Goal: Download file/media

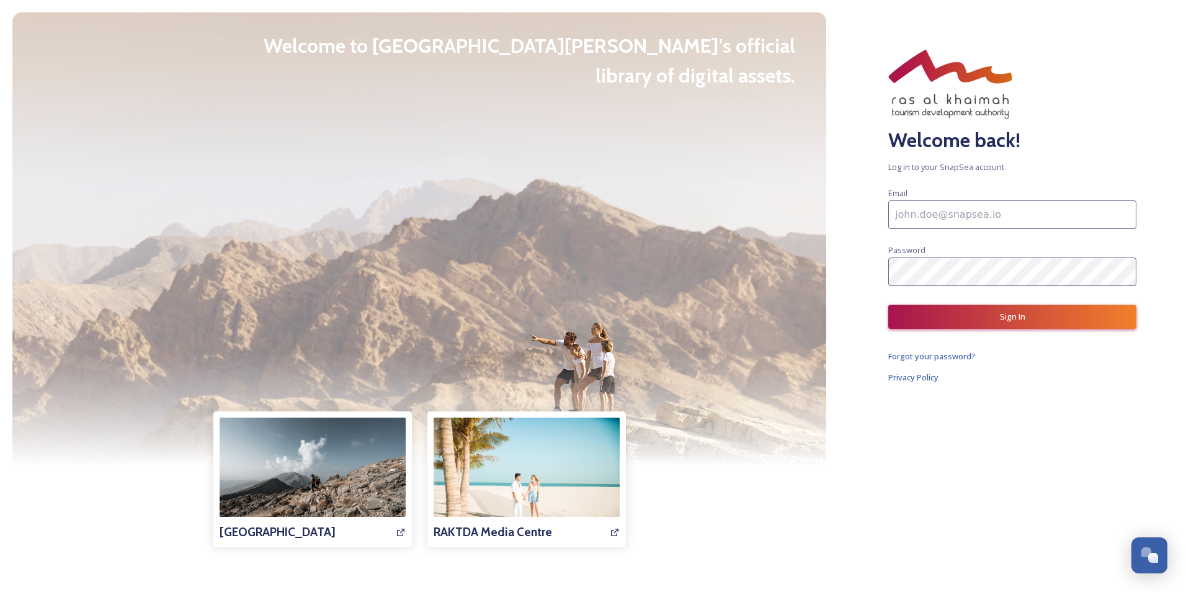
click at [920, 216] on input at bounding box center [1012, 214] width 248 height 29
type input "[EMAIL_ADDRESS][DOMAIN_NAME]"
click at [1063, 308] on button "Sign In" at bounding box center [1012, 317] width 248 height 24
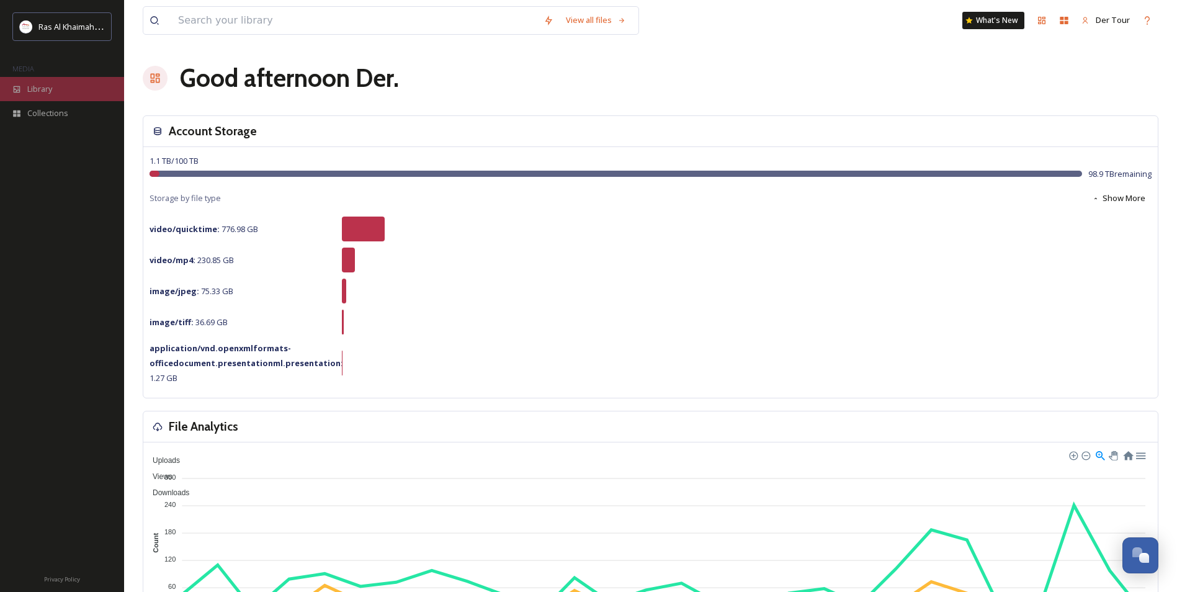
click at [24, 93] on div "Library" at bounding box center [62, 89] width 124 height 24
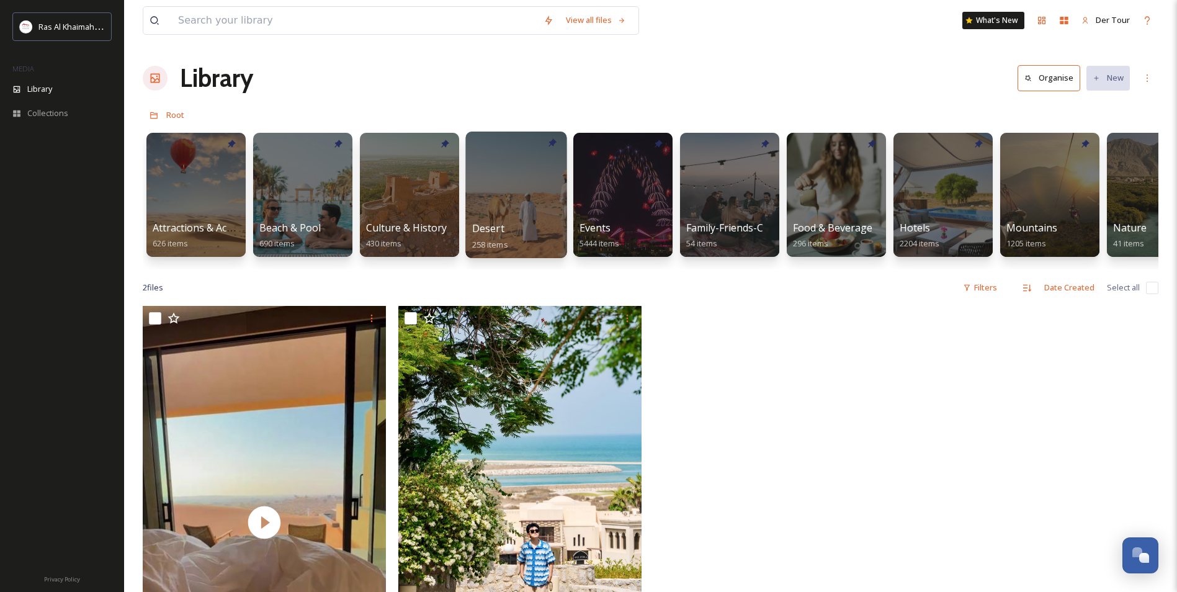
click at [484, 208] on div at bounding box center [515, 195] width 101 height 127
click at [195, 190] on div at bounding box center [195, 195] width 101 height 127
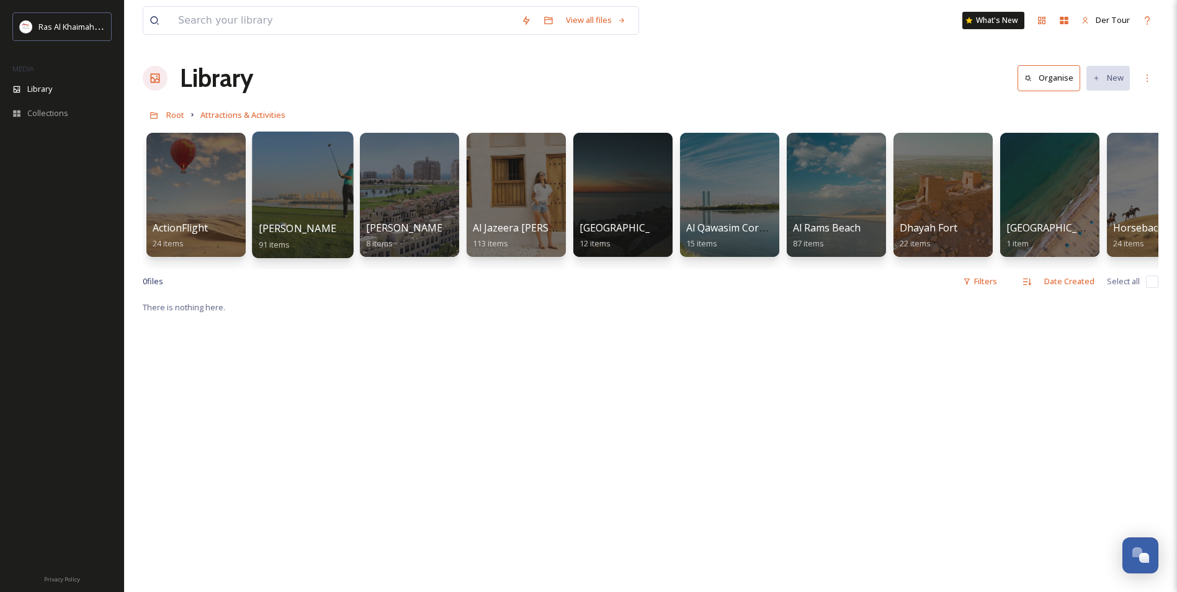
click at [310, 243] on div "[PERSON_NAME] Golf Club 91 items" at bounding box center [303, 236] width 89 height 31
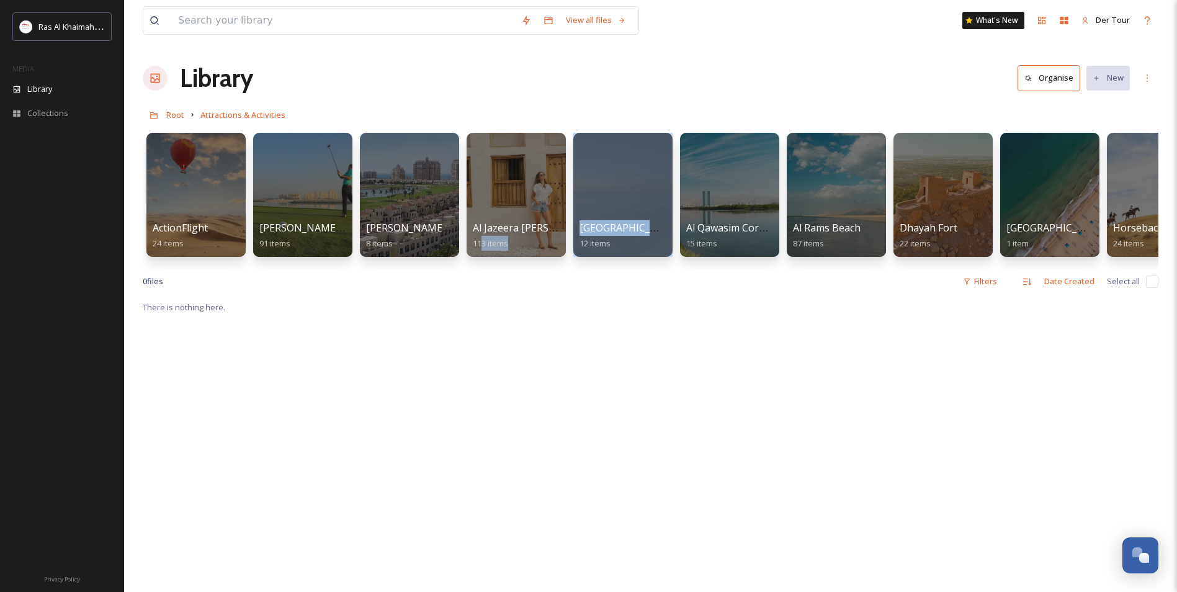
drag, startPoint x: 481, startPoint y: 269, endPoint x: 578, endPoint y: 270, distance: 96.8
click at [578, 269] on div "ActionFlight 24 items [PERSON_NAME] Golf Club 91 items [PERSON_NAME][GEOGRAPHIC…" at bounding box center [650, 198] width 1015 height 143
drag, startPoint x: 578, startPoint y: 270, endPoint x: 522, endPoint y: 175, distance: 111.0
click at [522, 175] on div at bounding box center [515, 195] width 101 height 127
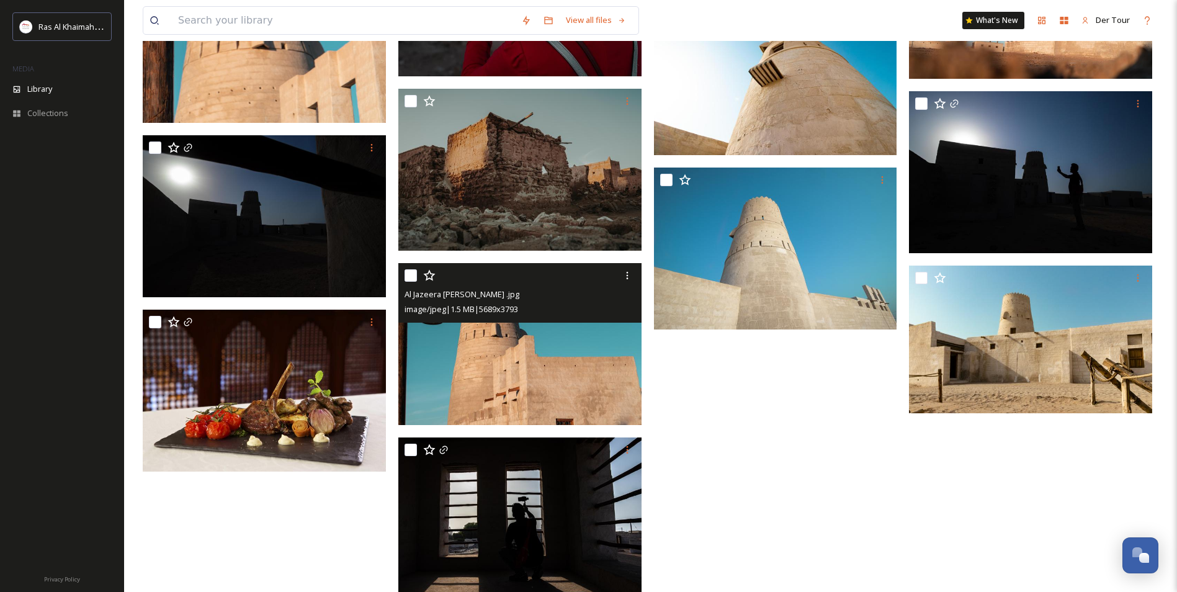
scroll to position [5451, 0]
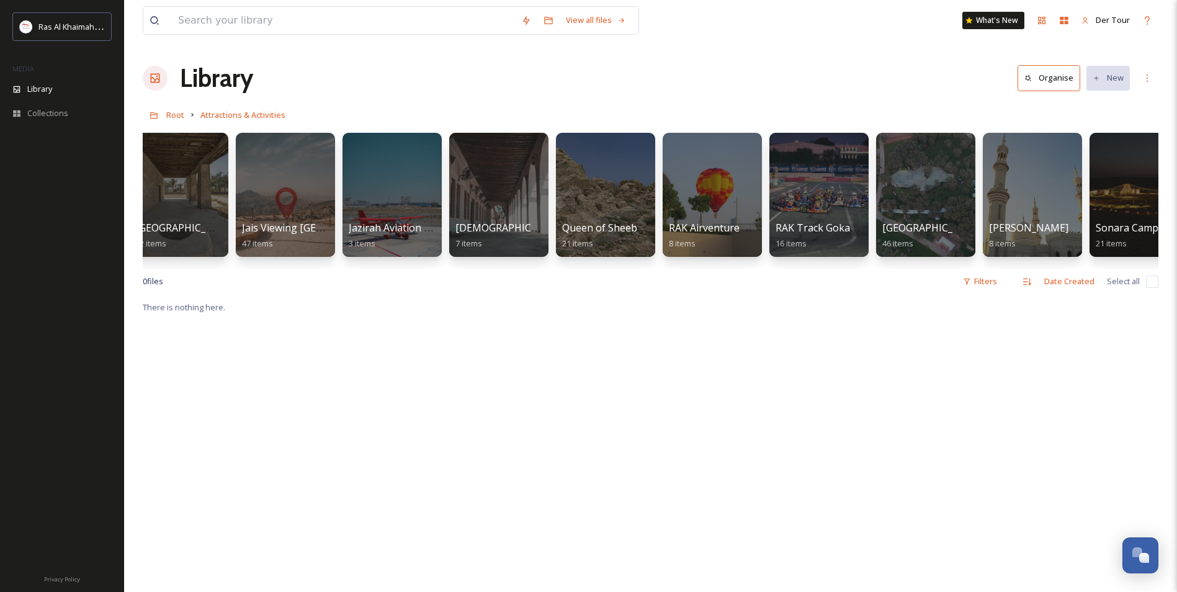
scroll to position [0, 1332]
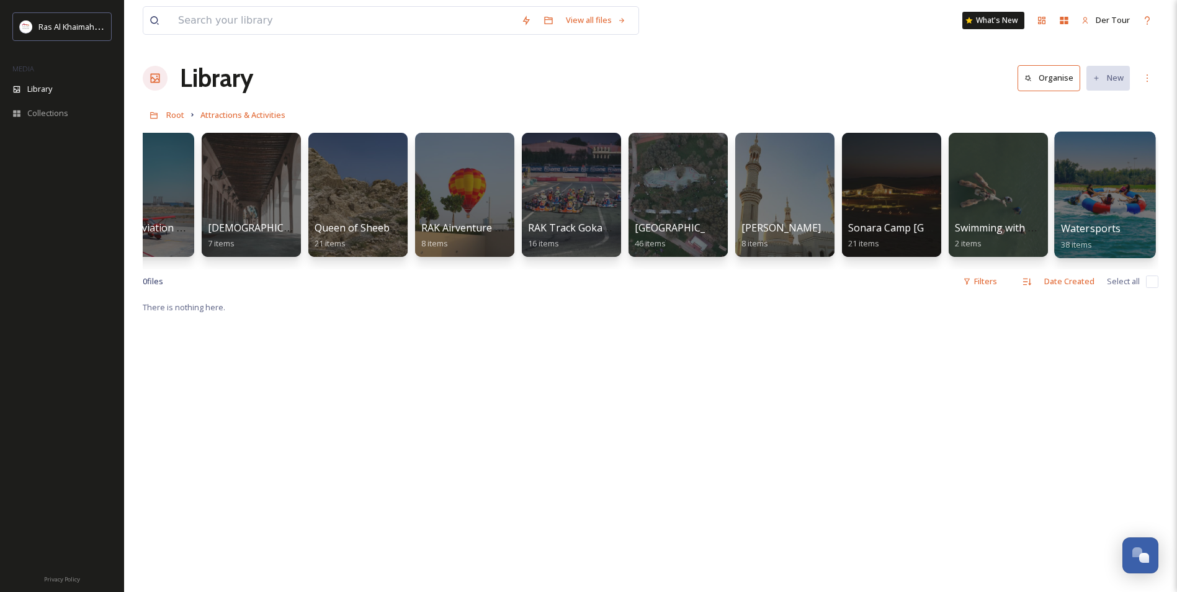
click at [1125, 194] on div at bounding box center [1104, 195] width 101 height 127
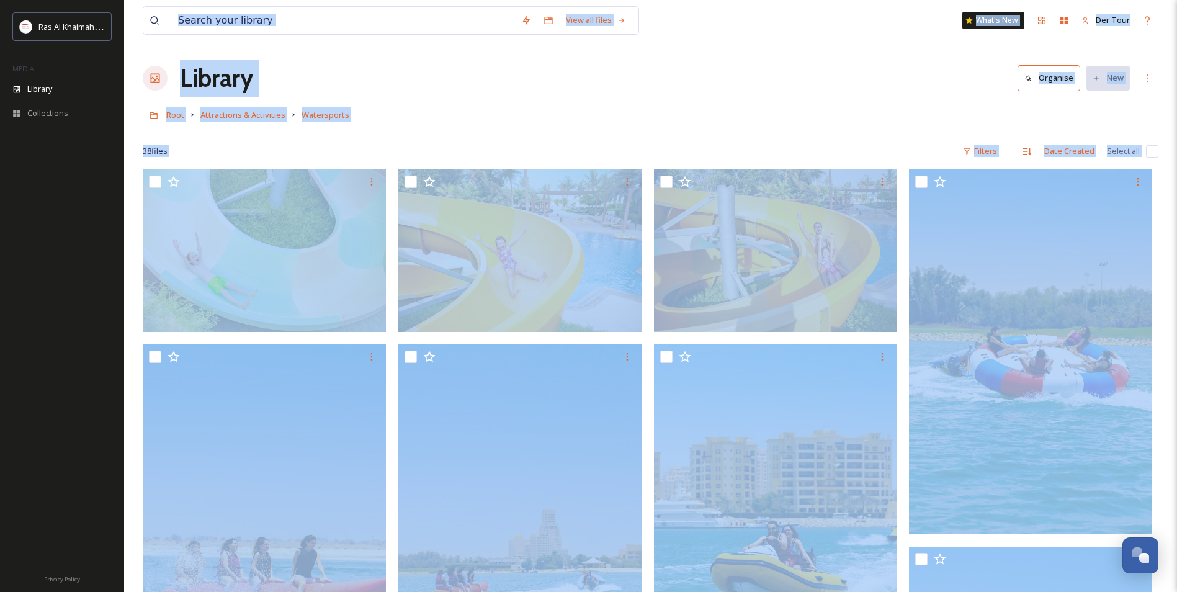
click at [743, 136] on div at bounding box center [650, 133] width 1015 height 12
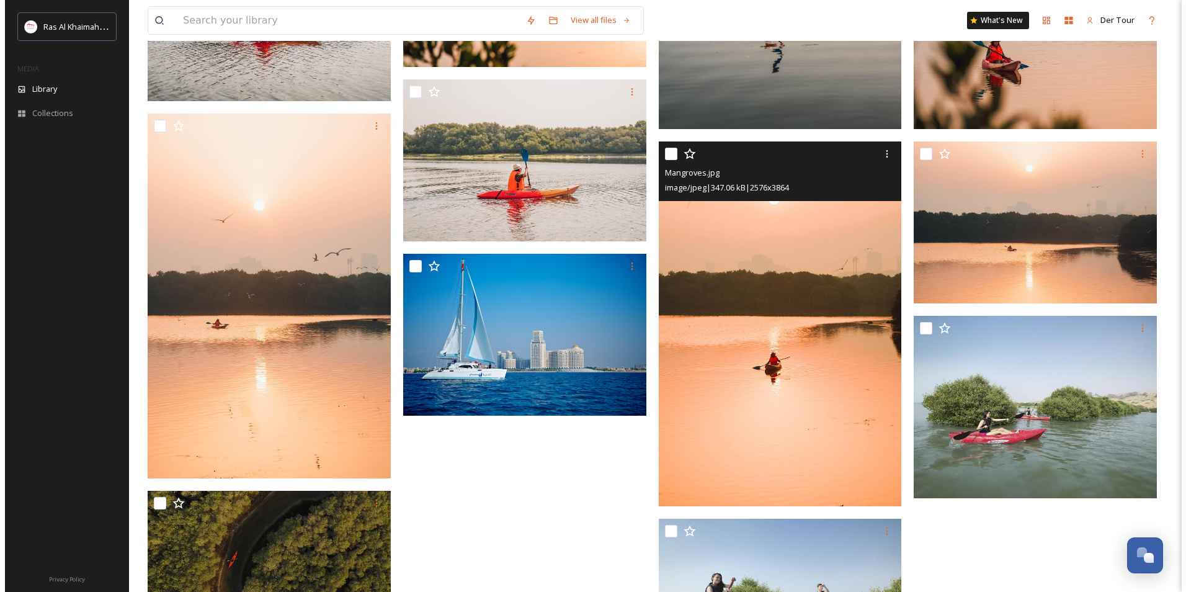
scroll to position [2469, 0]
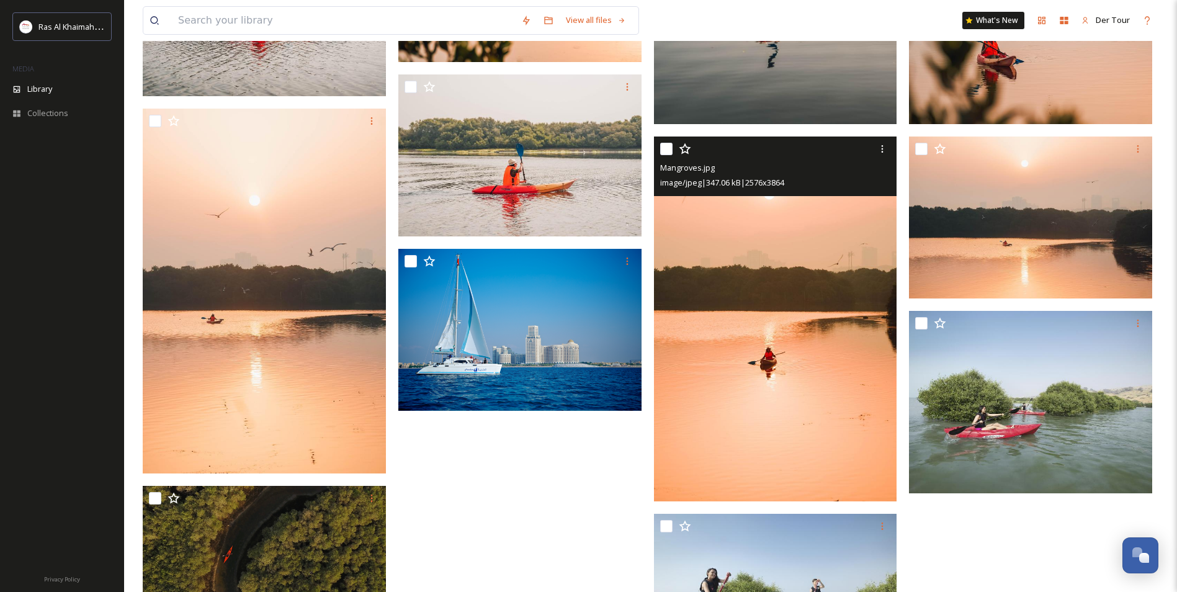
click at [838, 347] on img at bounding box center [775, 318] width 243 height 365
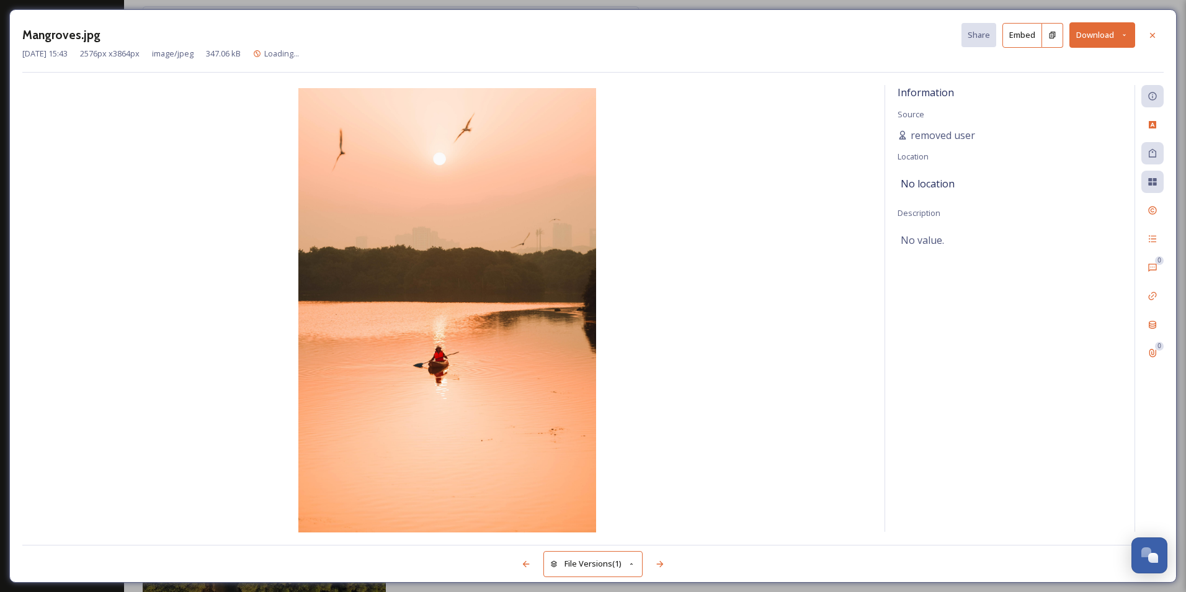
click at [782, 2] on div "Mangroves.jpg Share Embed Download [DATE] 15:43 2576 px x 3864 px image/jpeg 34…" at bounding box center [593, 296] width 1186 height 592
click at [5, 9] on div "Mangroves.jpg Share Embed Download [DATE] 15:43 2576 px x 3864 px image/jpeg 34…" at bounding box center [593, 296] width 1186 height 592
click at [61, 2] on div "Mangroves.jpg Share Embed Download [DATE] 15:43 2576 px x 3864 px image/jpeg 34…" at bounding box center [593, 296] width 1186 height 592
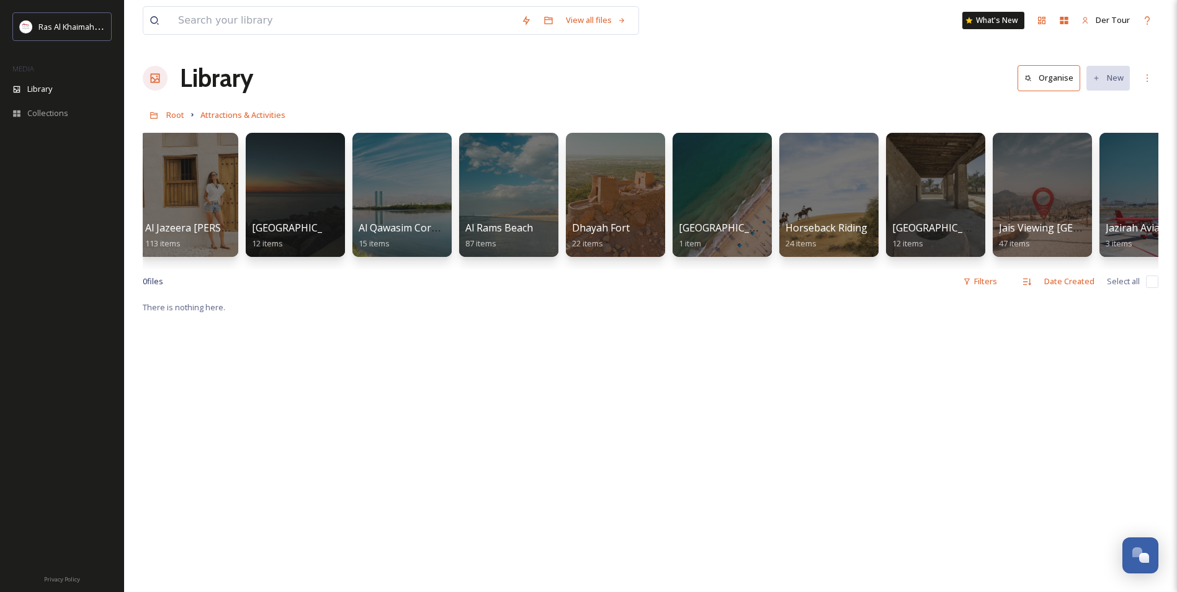
scroll to position [0, 487]
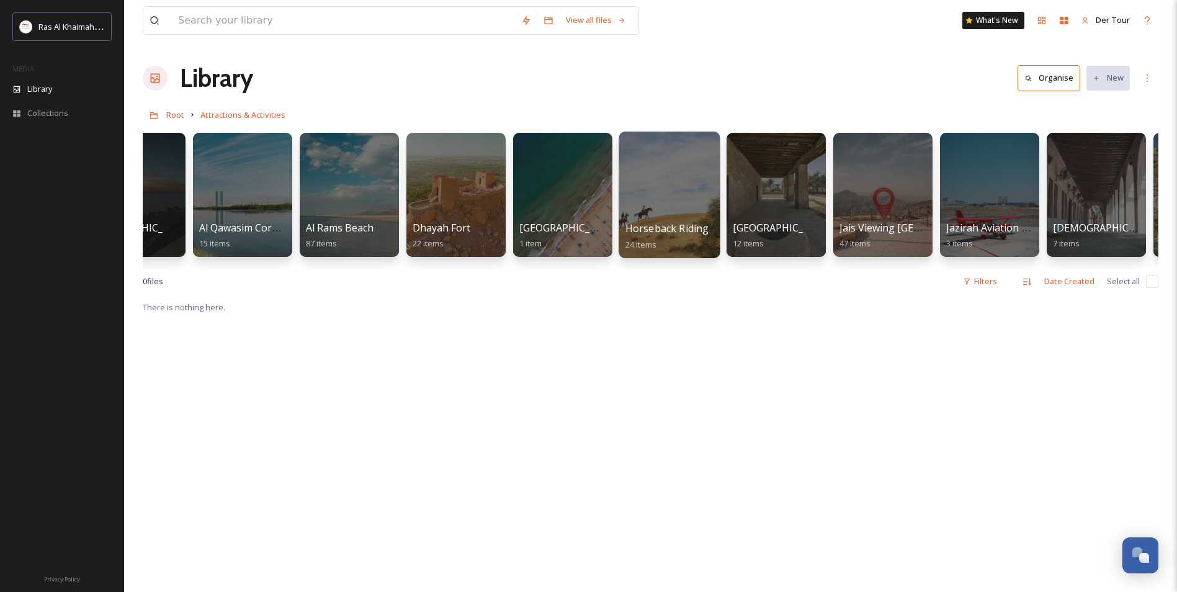
click at [670, 186] on div at bounding box center [668, 195] width 101 height 127
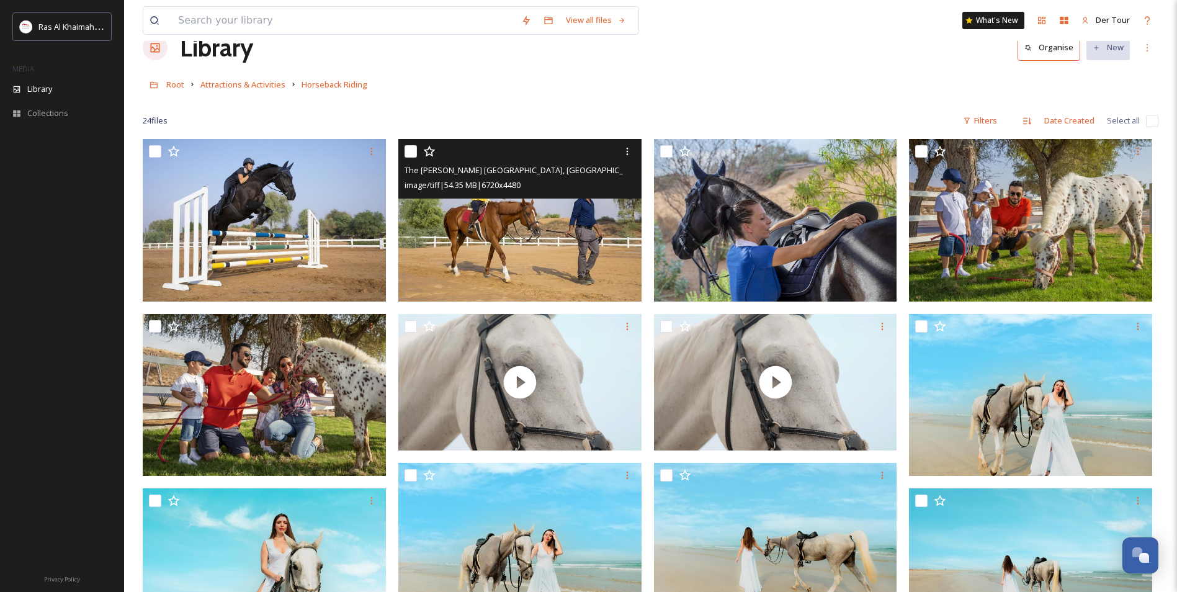
scroll to position [124, 0]
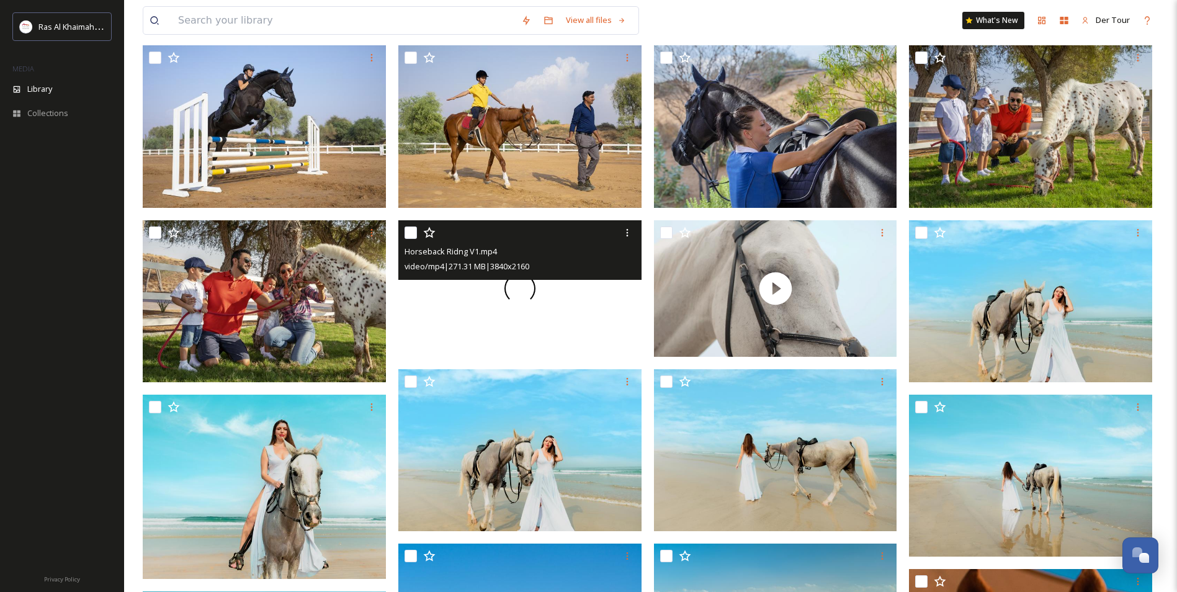
click at [514, 323] on div at bounding box center [519, 288] width 243 height 137
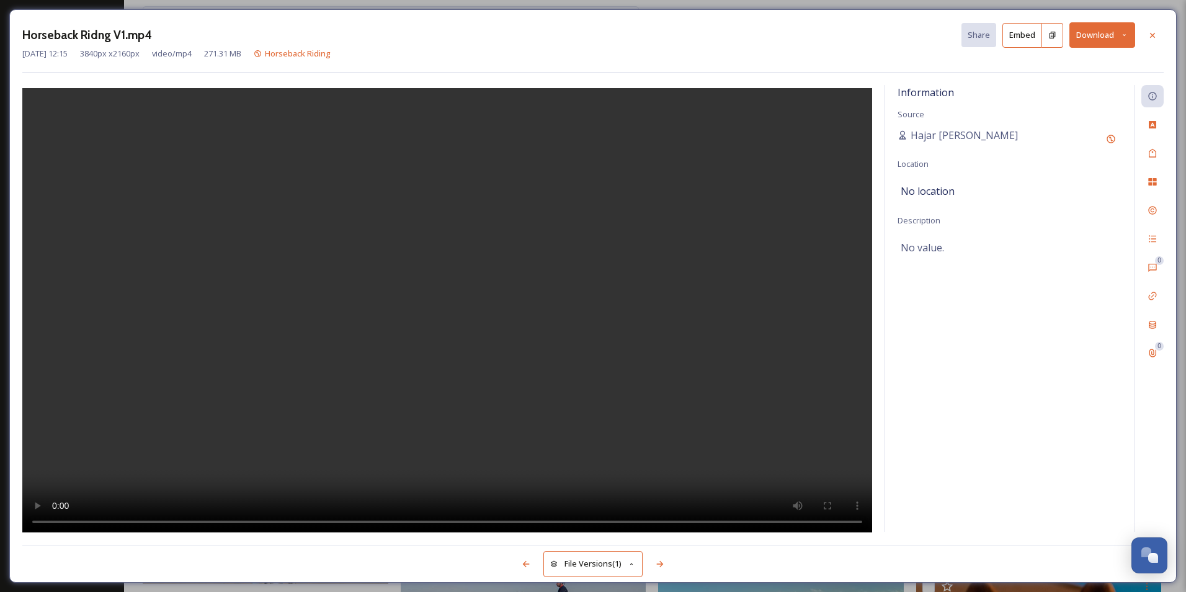
click at [2, 16] on div "Horseback Ridng V1.mp4 Share Embed Download [DATE] 12:15 3840 px x 2160 px vide…" at bounding box center [593, 296] width 1186 height 592
drag, startPoint x: 16, startPoint y: 10, endPoint x: 146, endPoint y: 15, distance: 129.7
click at [17, 10] on div "Horseback Ridng V1.mp4 Share Embed Download [DATE] 12:15 3840 px x 2160 px vide…" at bounding box center [593, 296] width 1186 height 592
click at [1149, 39] on icon at bounding box center [1153, 35] width 10 height 10
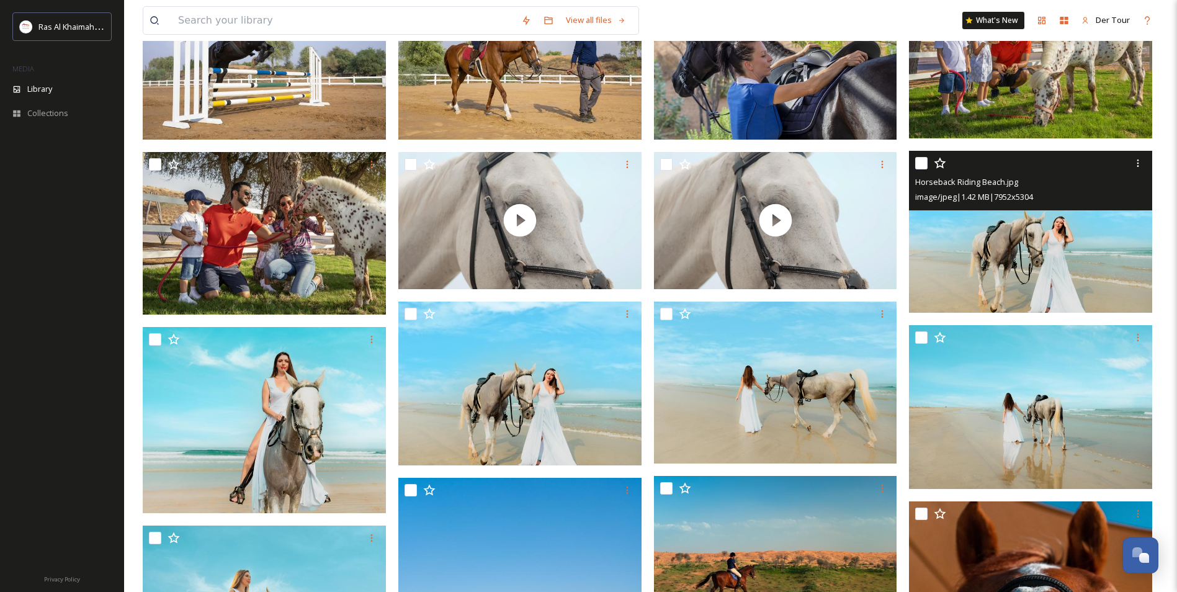
scroll to position [282, 0]
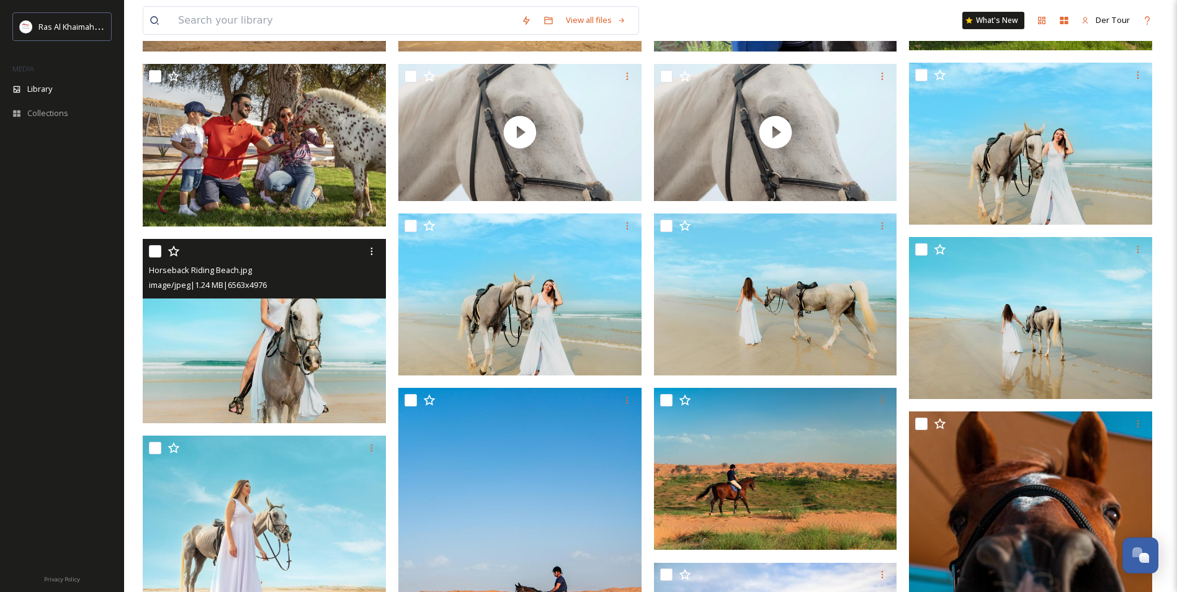
click at [324, 350] on img at bounding box center [264, 330] width 243 height 184
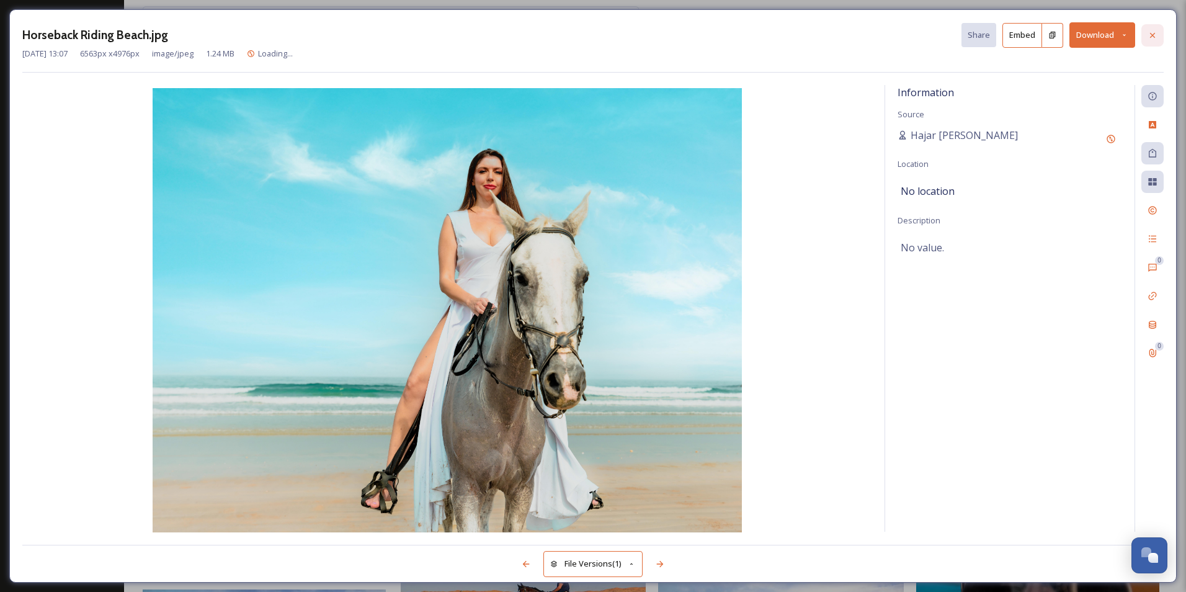
click at [1149, 39] on icon at bounding box center [1153, 35] width 10 height 10
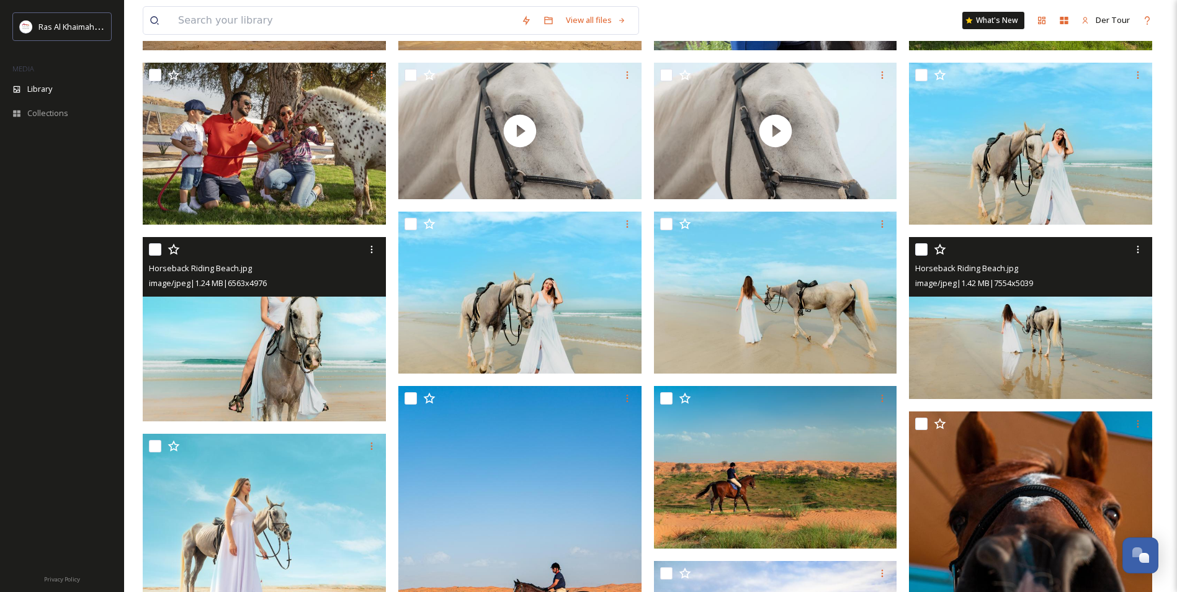
click at [1061, 376] on img at bounding box center [1030, 318] width 243 height 163
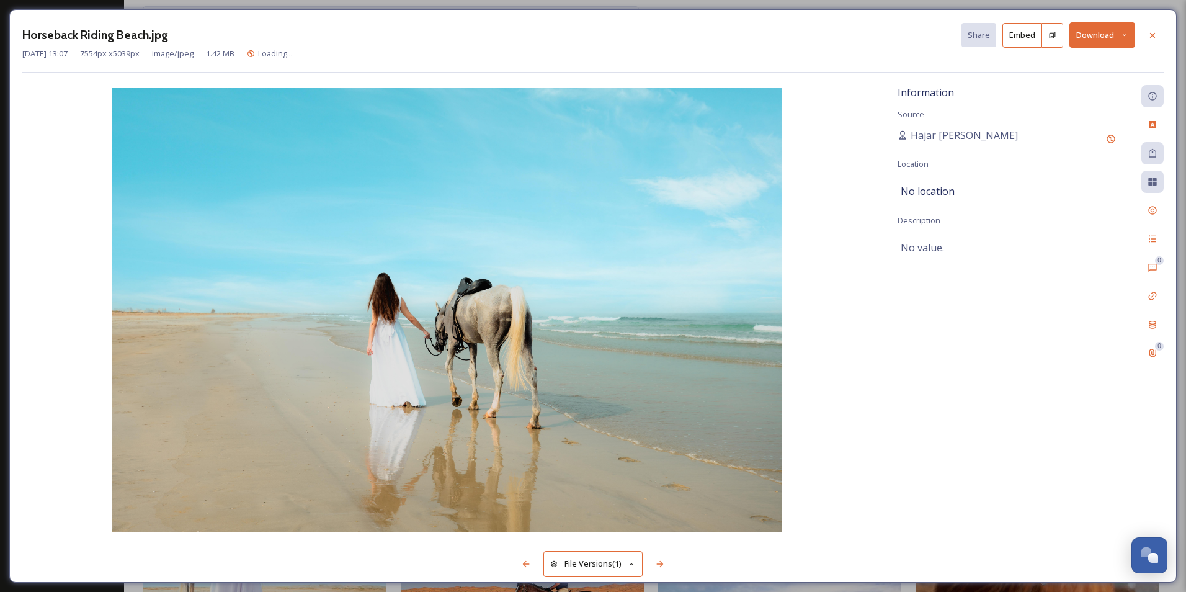
click at [1107, 42] on button "Download" at bounding box center [1102, 34] width 66 height 25
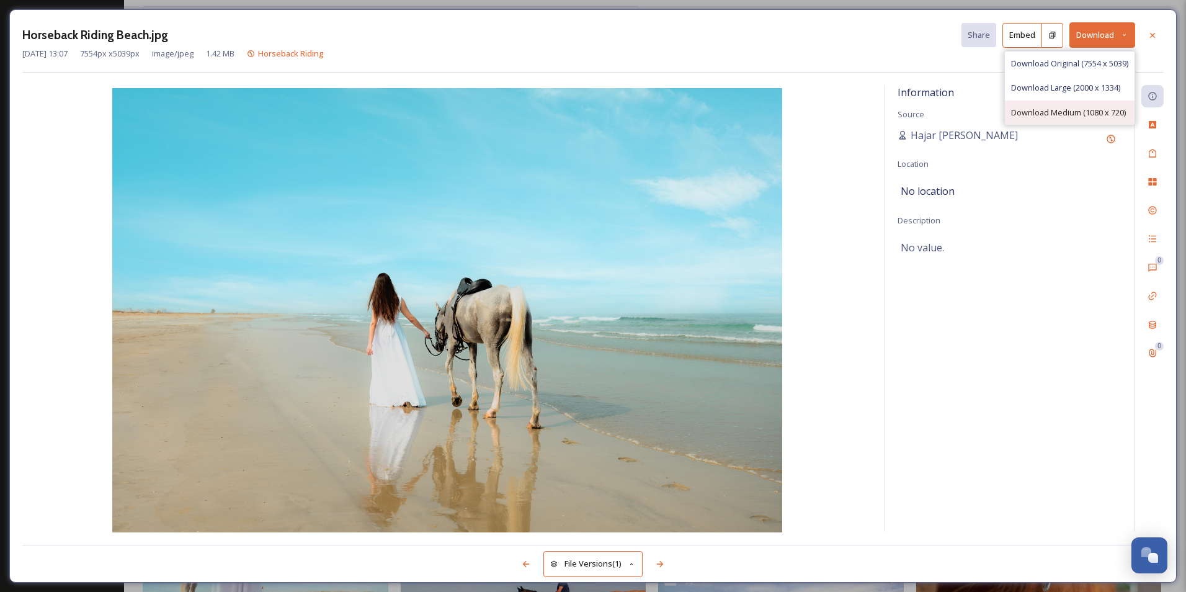
click at [1075, 112] on span "Download Medium (1080 x 720)" at bounding box center [1068, 113] width 115 height 12
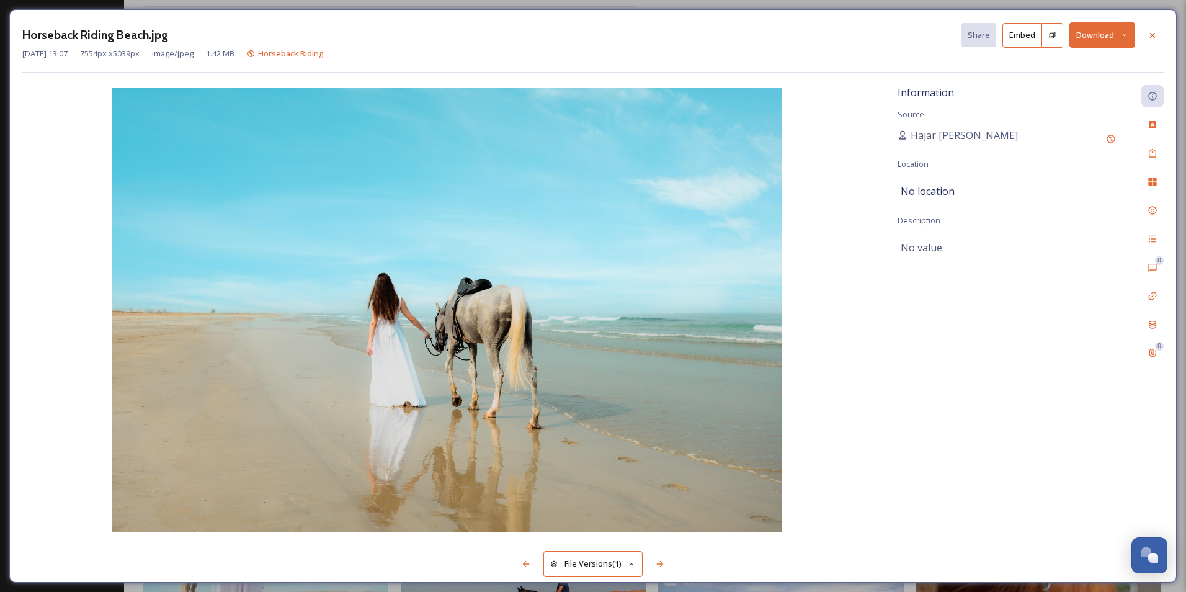
click at [830, 12] on div "Horseback Riding Beach.jpg Share Embed Download [DATE] 13:07 7554 px x 5039 px …" at bounding box center [592, 295] width 1167 height 573
click at [1157, 40] on icon at bounding box center [1153, 35] width 10 height 10
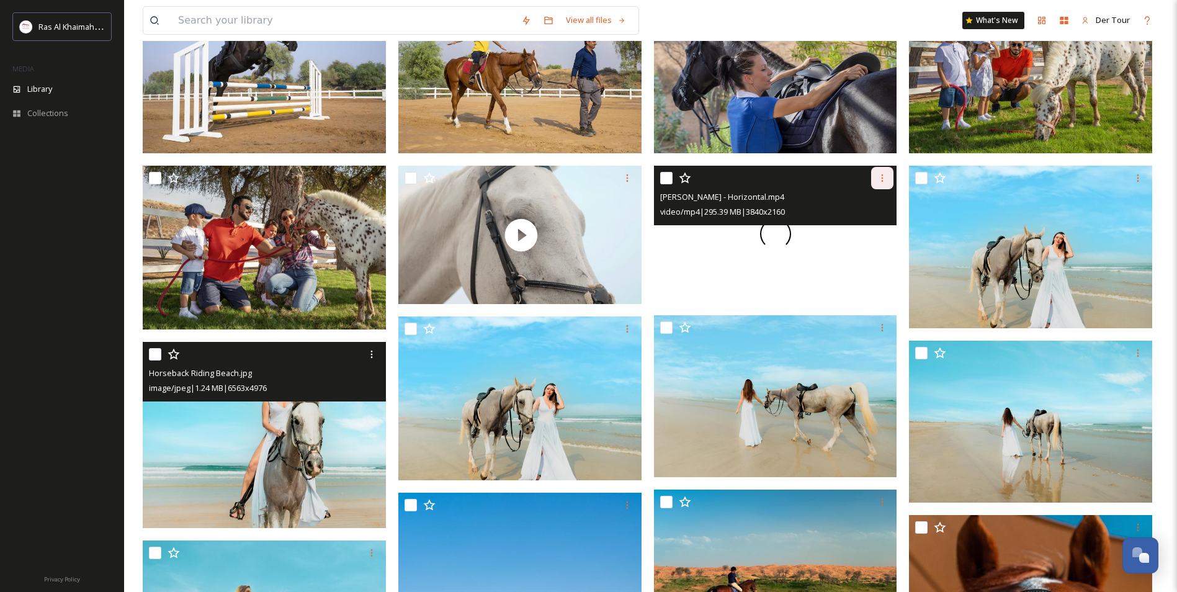
scroll to position [96, 0]
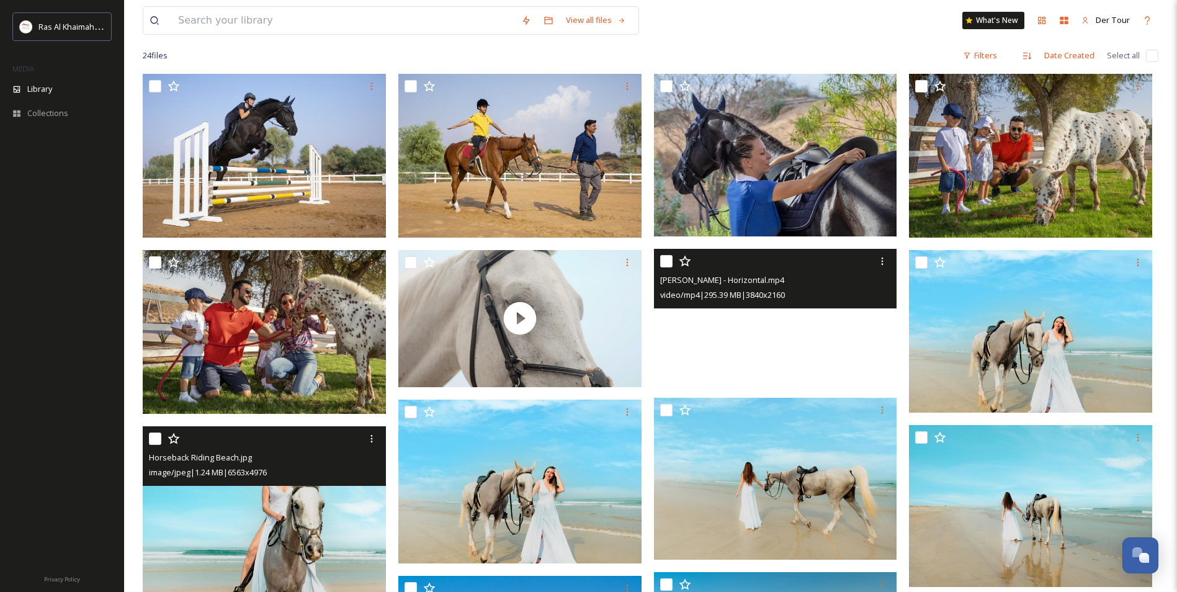
click at [712, 320] on video "Lucy x Tariq - Horizontal.mp4" at bounding box center [775, 317] width 243 height 137
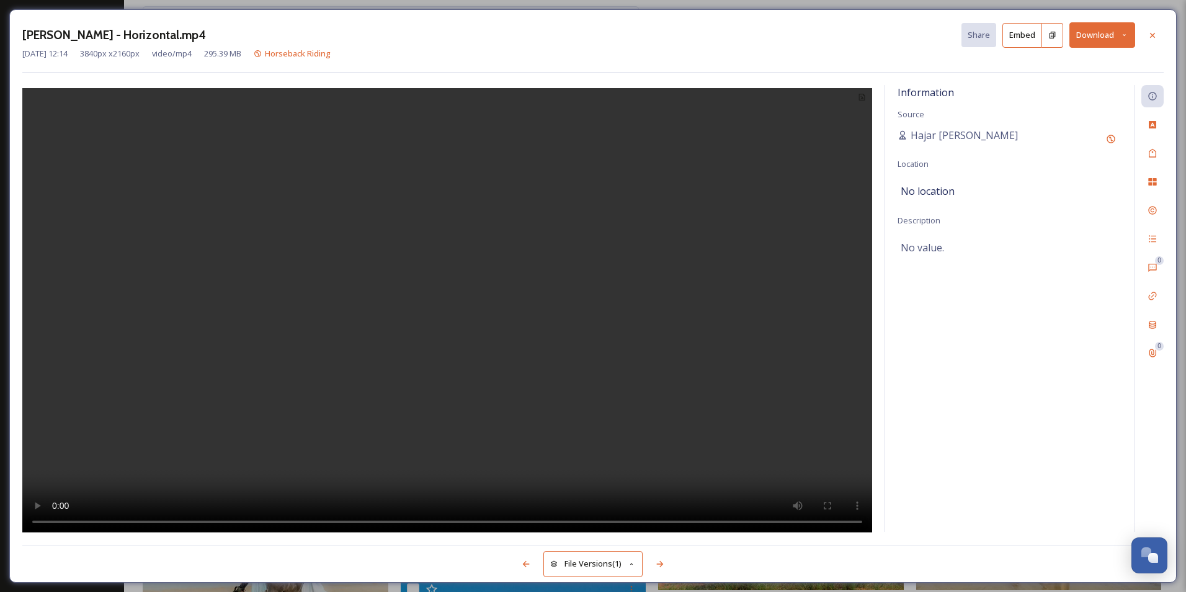
click at [561, 306] on video at bounding box center [447, 311] width 850 height 447
click at [1117, 35] on button "Download" at bounding box center [1102, 34] width 66 height 25
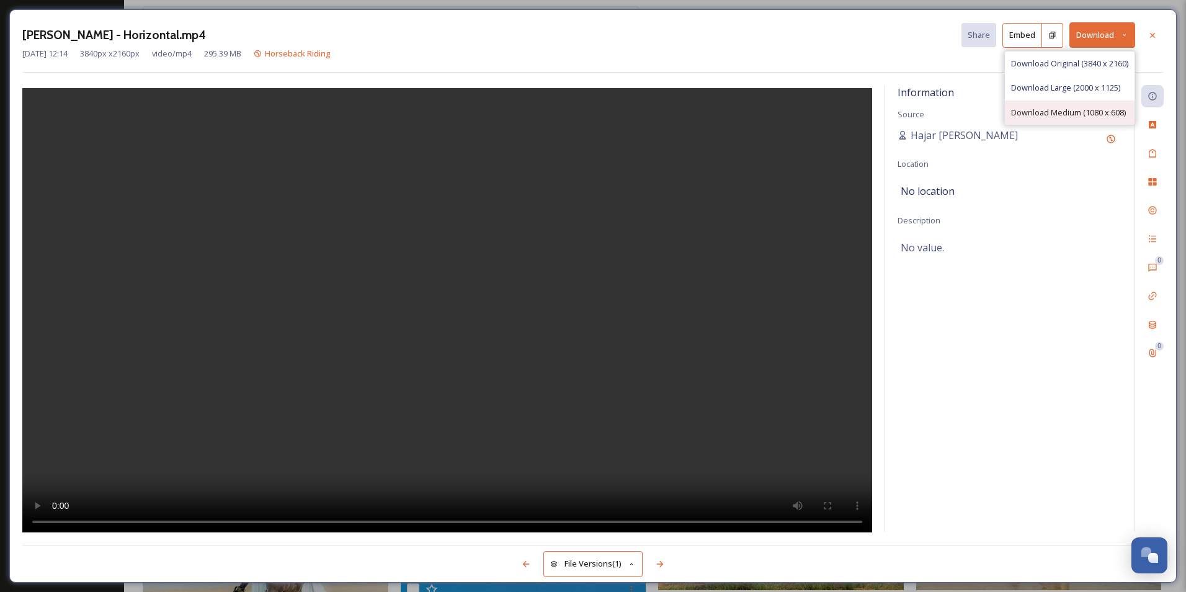
click at [1077, 107] on span "Download Medium (1080 x 608)" at bounding box center [1068, 113] width 115 height 12
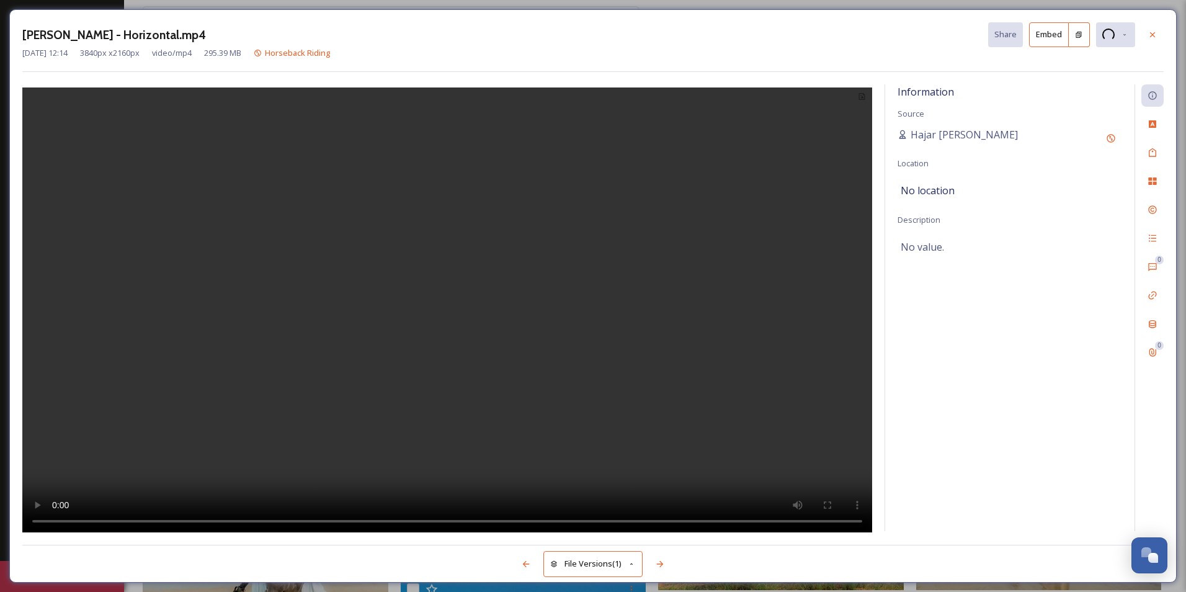
click at [393, 5] on div "[PERSON_NAME] - Horizontal.mp4 Share Embed [DATE] 12:14 3840 px x 2160 px video…" at bounding box center [593, 296] width 1186 height 592
click at [1161, 32] on div at bounding box center [1152, 35] width 22 height 22
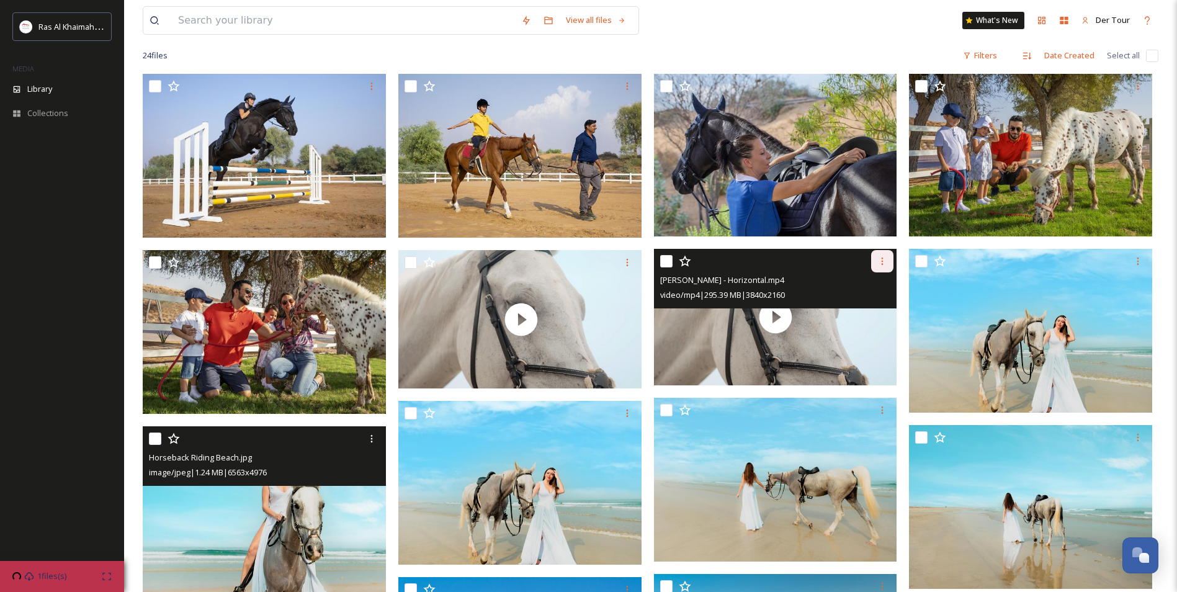
click at [887, 263] on icon at bounding box center [882, 261] width 10 height 10
click at [877, 309] on span "Download" at bounding box center [868, 312] width 38 height 12
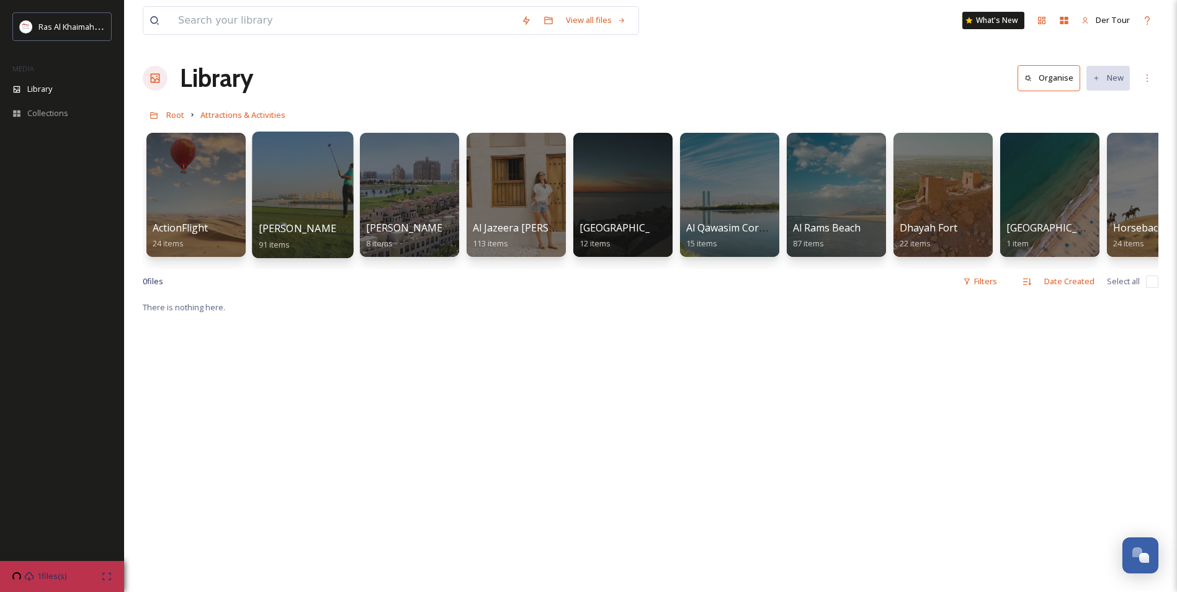
click at [322, 183] on div at bounding box center [302, 195] width 101 height 127
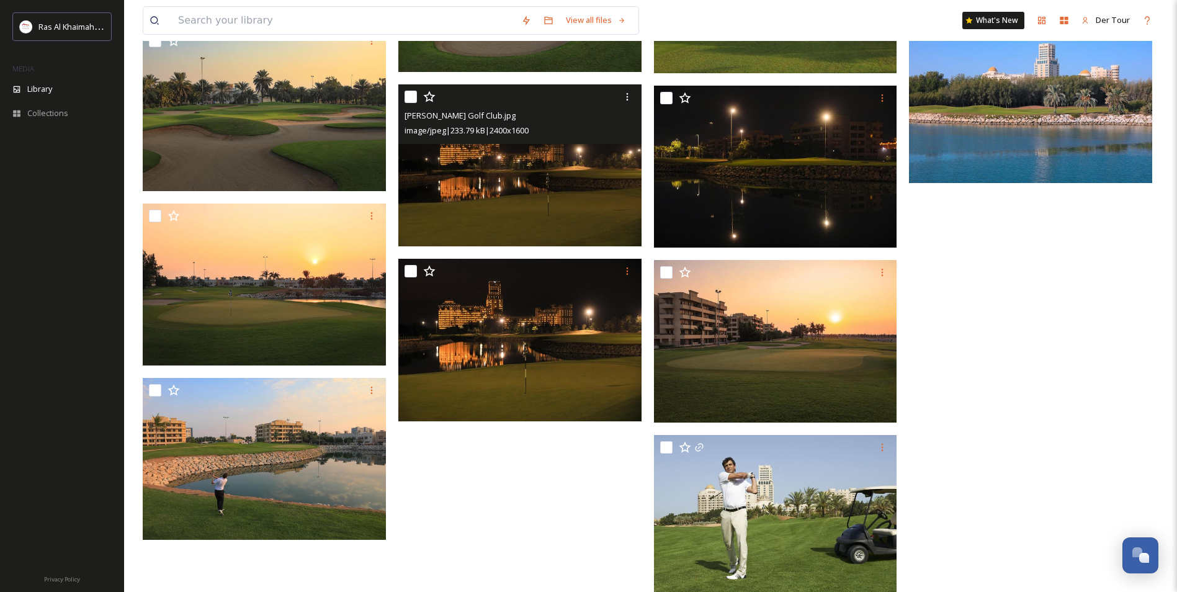
scroll to position [3776, 0]
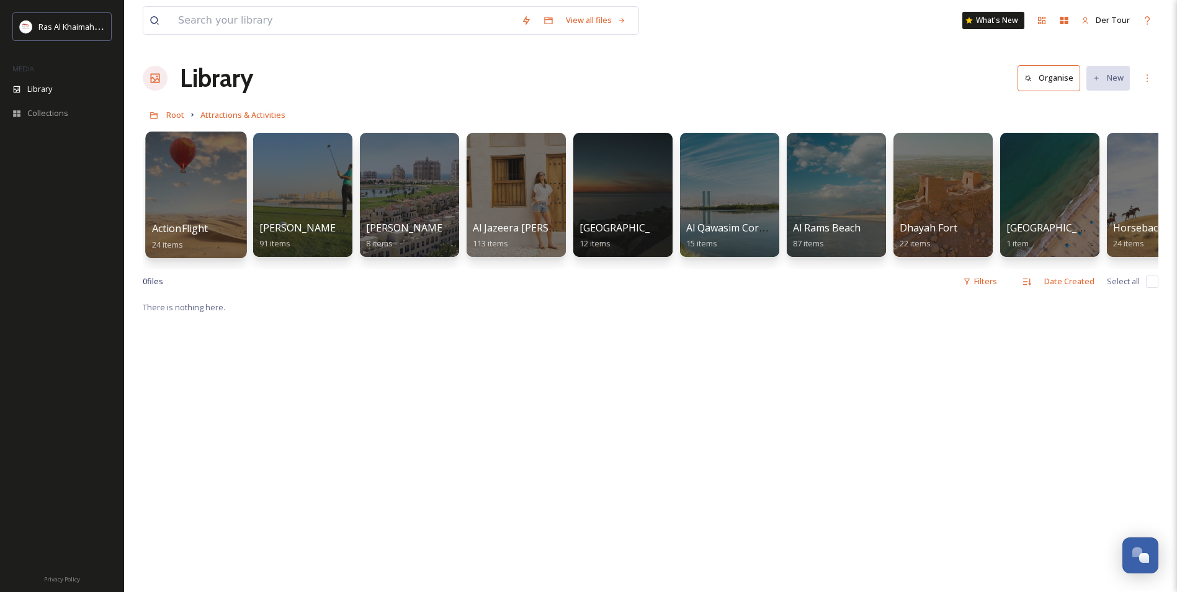
click at [211, 181] on div at bounding box center [195, 195] width 101 height 127
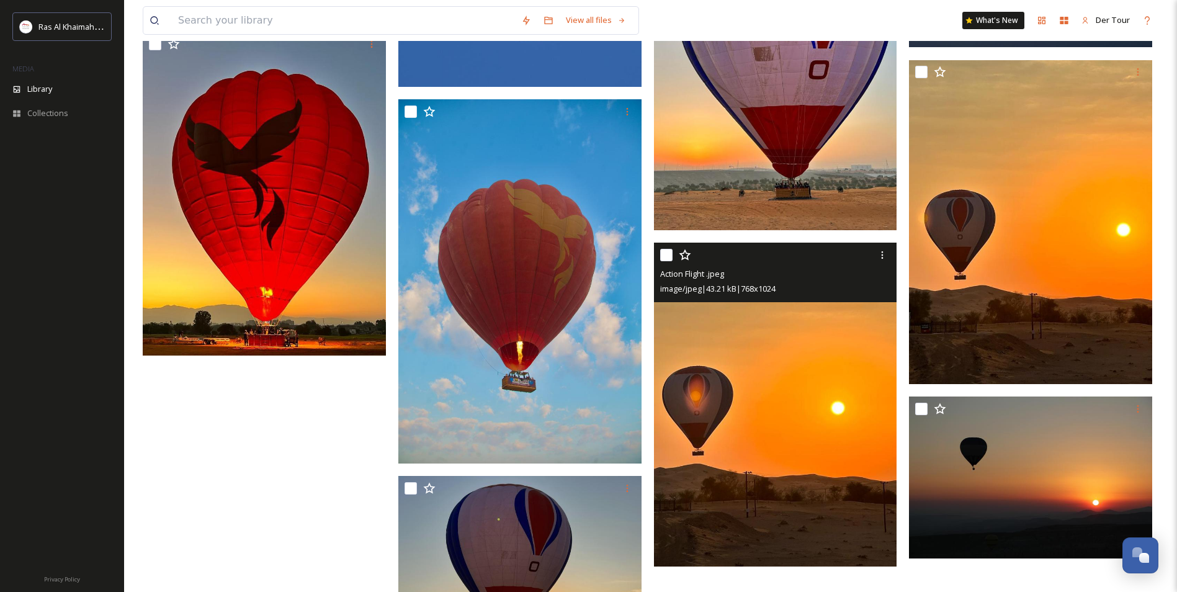
scroll to position [1260, 0]
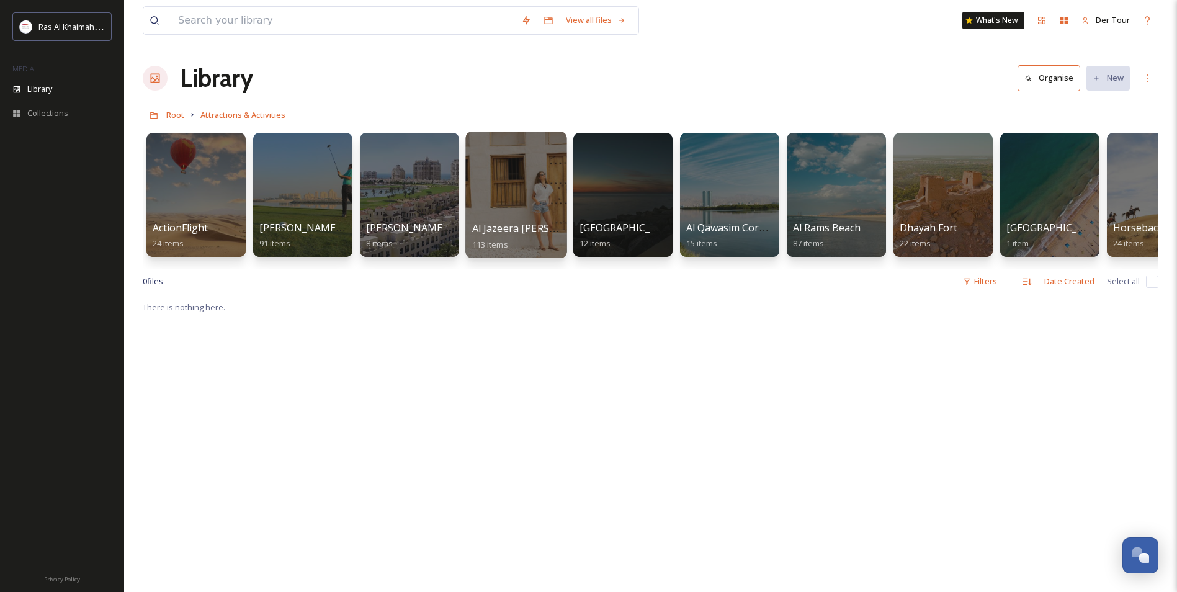
click at [524, 222] on span "Al Jazeera [PERSON_NAME]" at bounding box center [537, 228] width 130 height 14
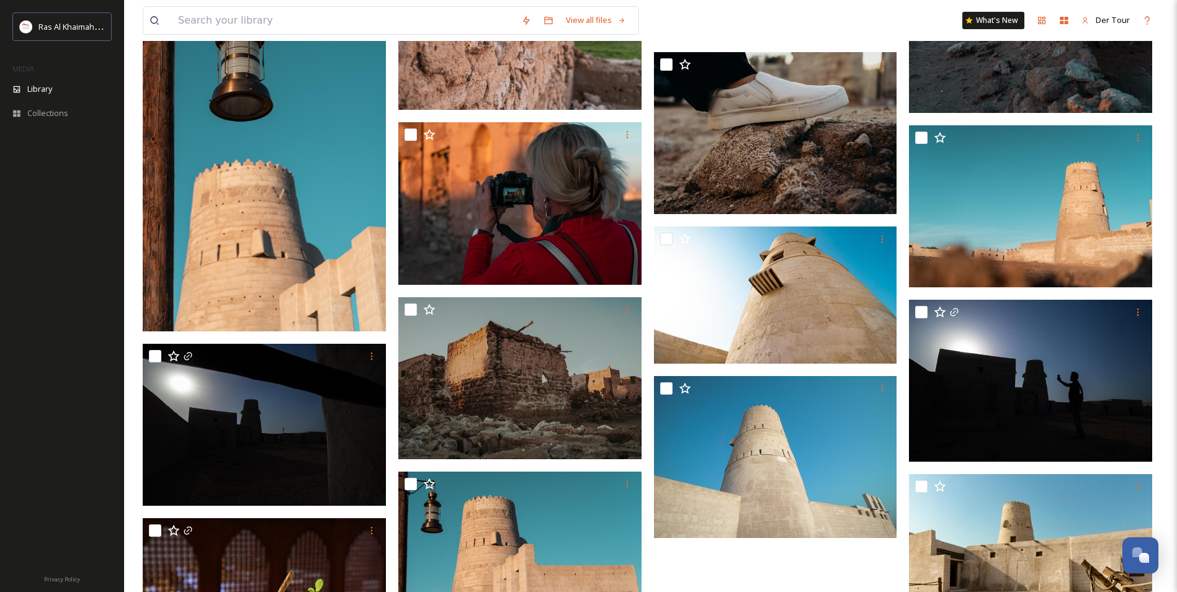
scroll to position [5397, 0]
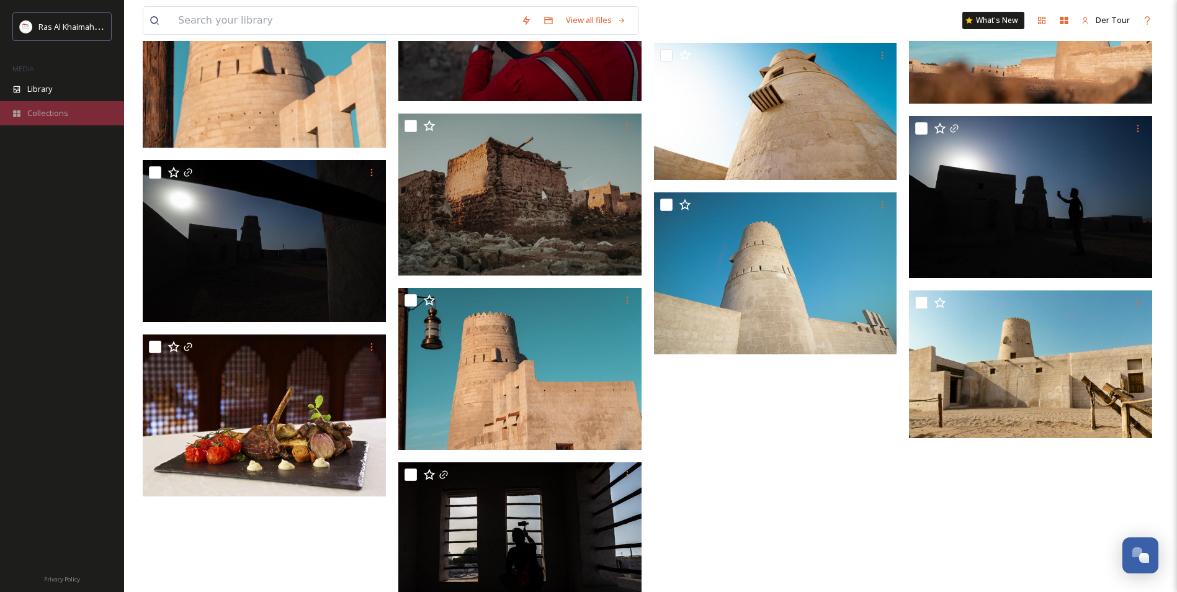
click at [47, 108] on span "Collections" at bounding box center [47, 113] width 41 height 12
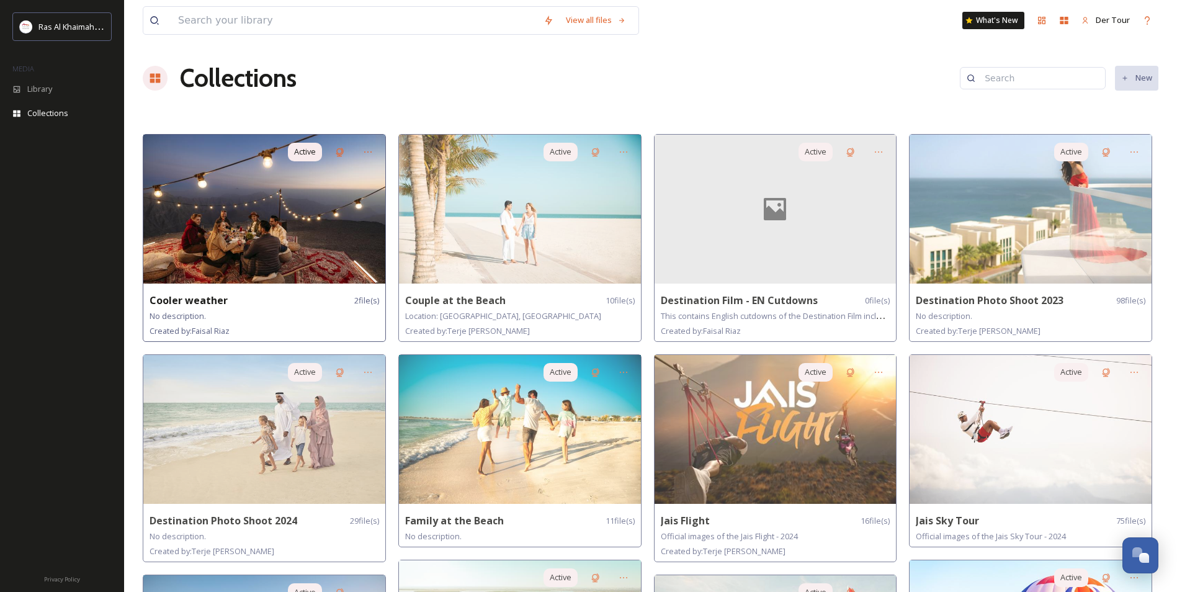
click at [280, 241] on img at bounding box center [264, 209] width 242 height 149
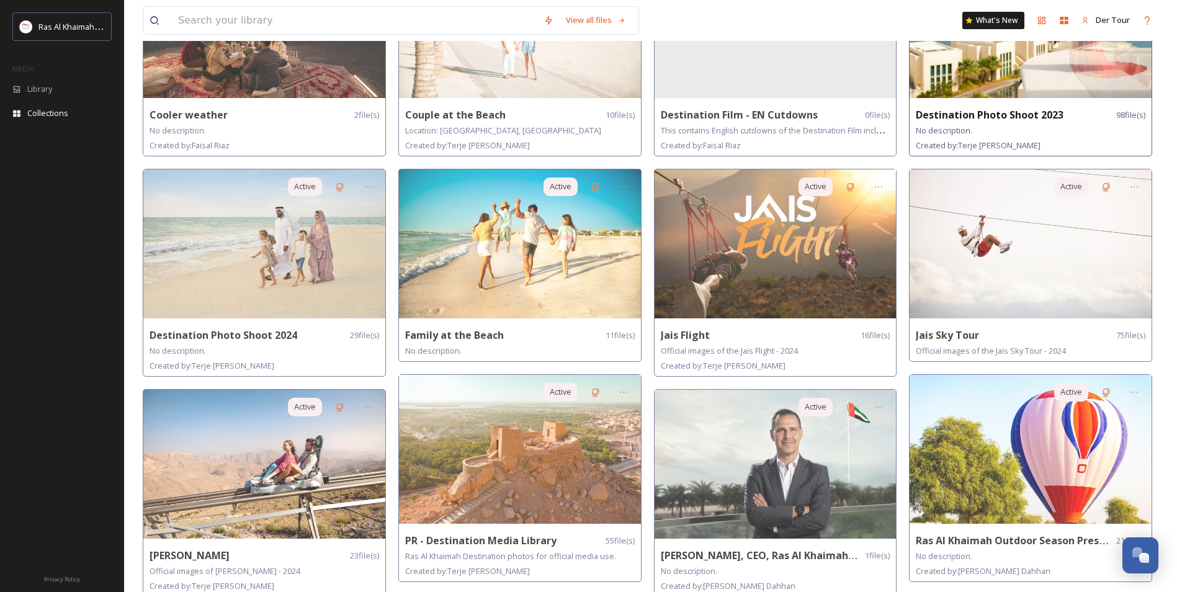
scroll to position [186, 0]
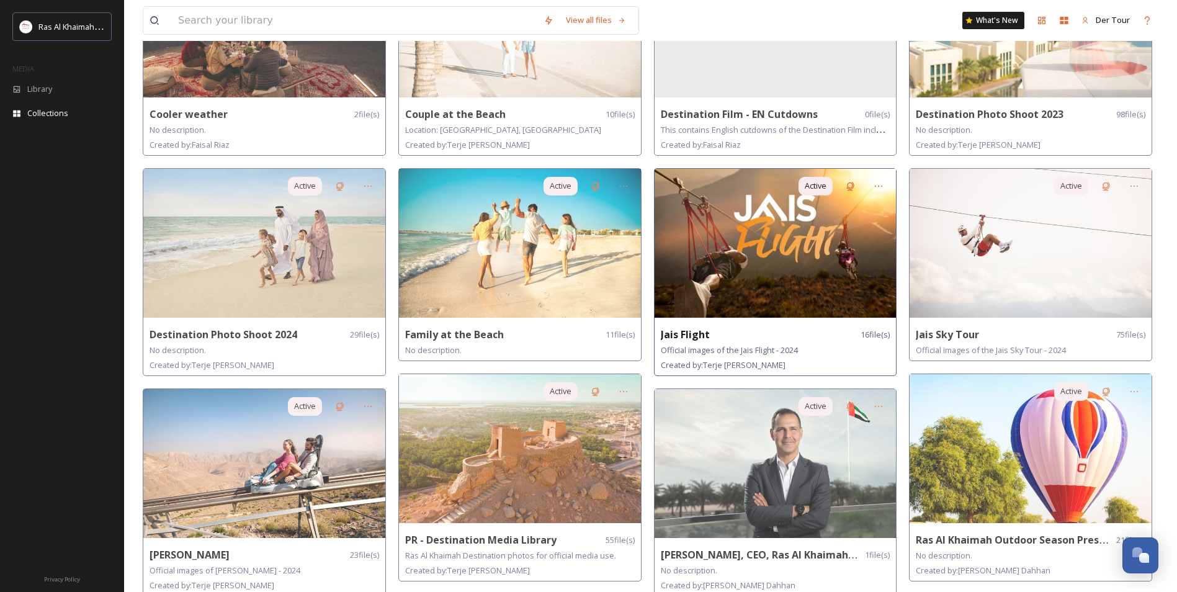
click at [821, 231] on img at bounding box center [775, 243] width 242 height 149
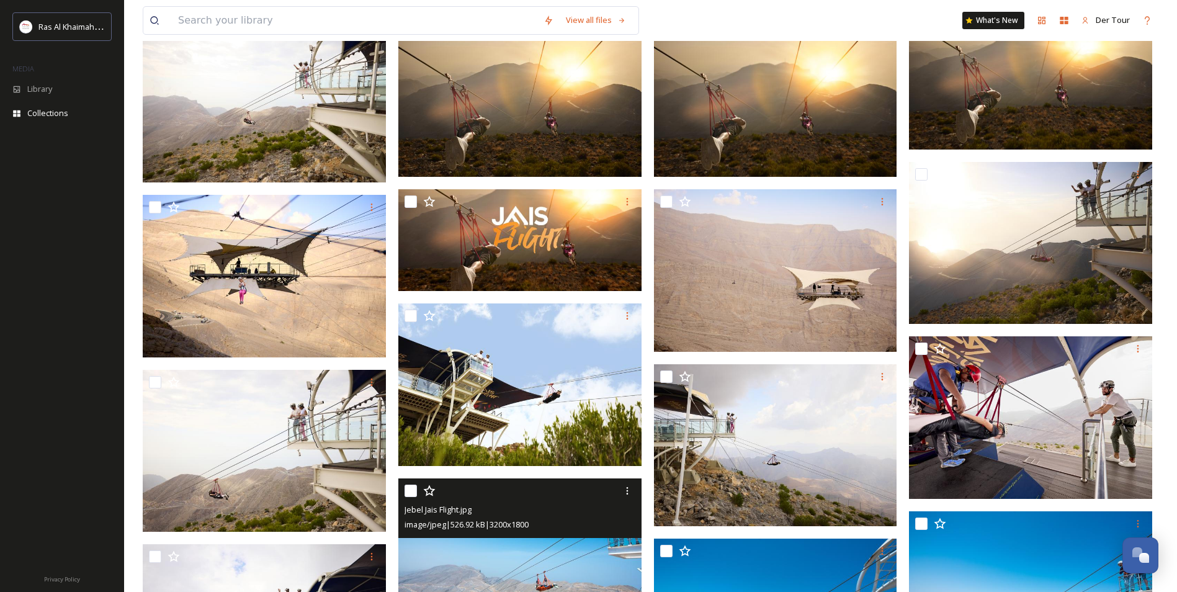
scroll to position [56, 0]
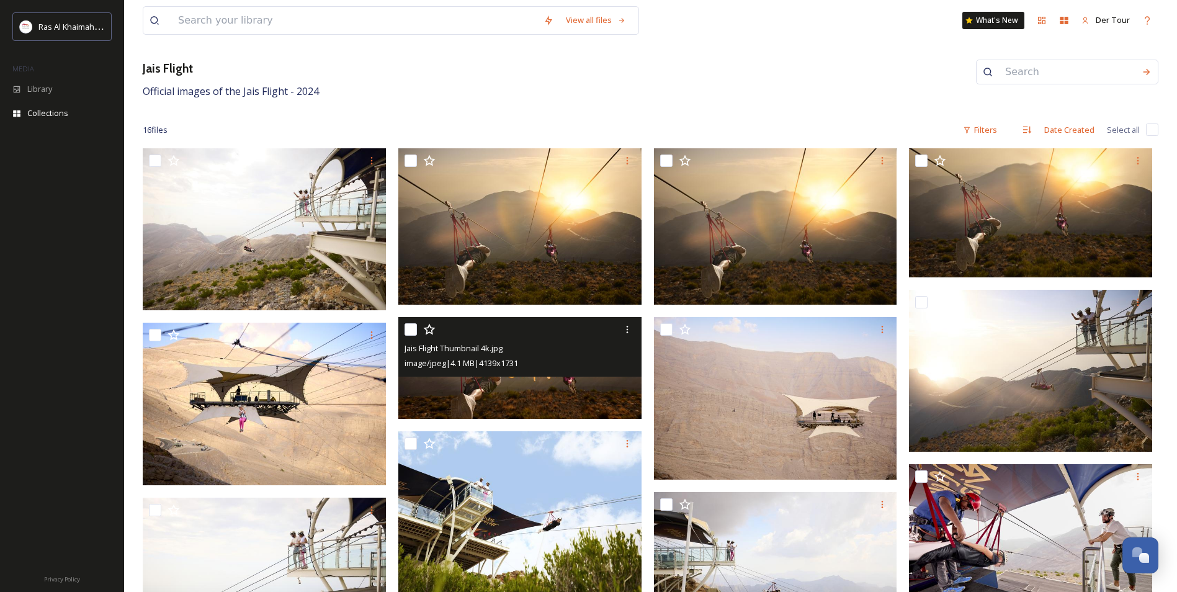
click at [509, 384] on img at bounding box center [519, 368] width 243 height 102
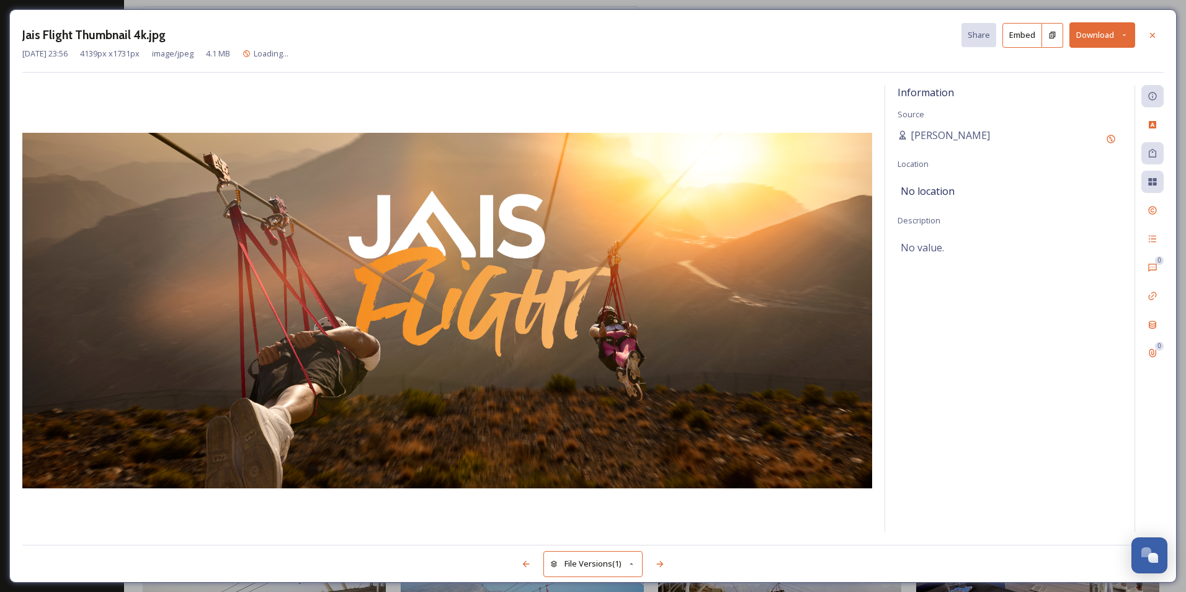
click at [602, 51] on div "[DATE] 23:56 4139 px x 1731 px image/jpeg 4.1 MB Loading..." at bounding box center [592, 54] width 1141 height 12
click at [1149, 37] on icon at bounding box center [1153, 35] width 10 height 10
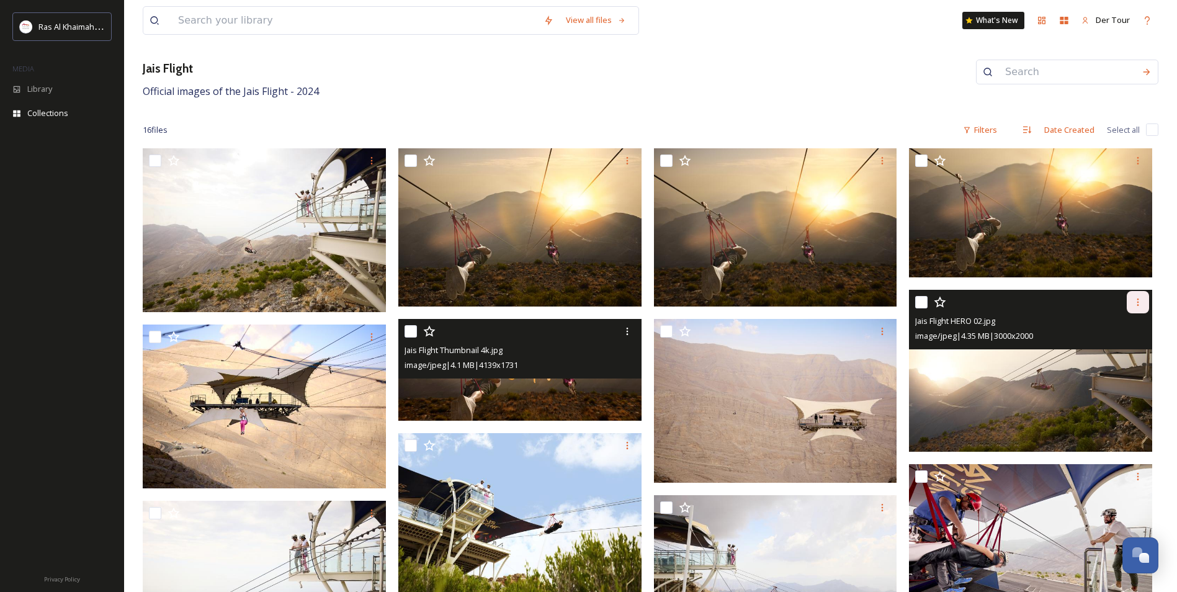
click at [1141, 298] on icon at bounding box center [1138, 302] width 10 height 10
click at [1128, 347] on span "Download" at bounding box center [1123, 353] width 38 height 12
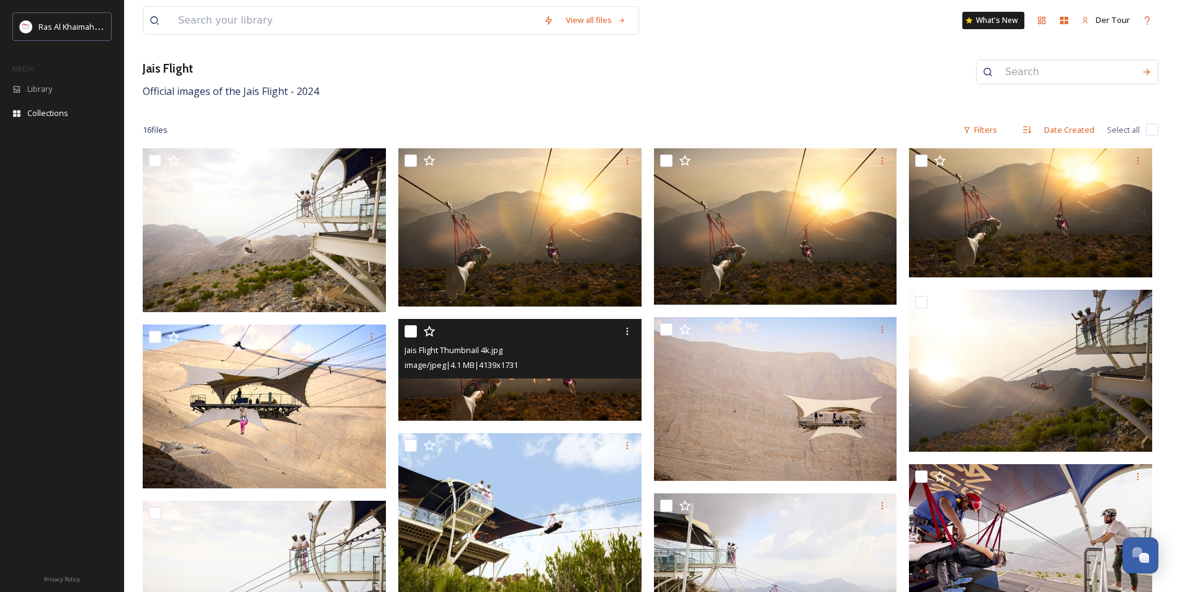
click at [491, 94] on div "Jais Flight Official images of the Jais Flight - 2024" at bounding box center [650, 80] width 1015 height 40
drag, startPoint x: 192, startPoint y: 69, endPoint x: 142, endPoint y: 65, distance: 50.4
click at [142, 65] on div "View all files What's New Der Tour Collections Share Add Files Jais Flight Offi…" at bounding box center [650, 395] width 1053 height 903
copy h3 "Jais Flight"
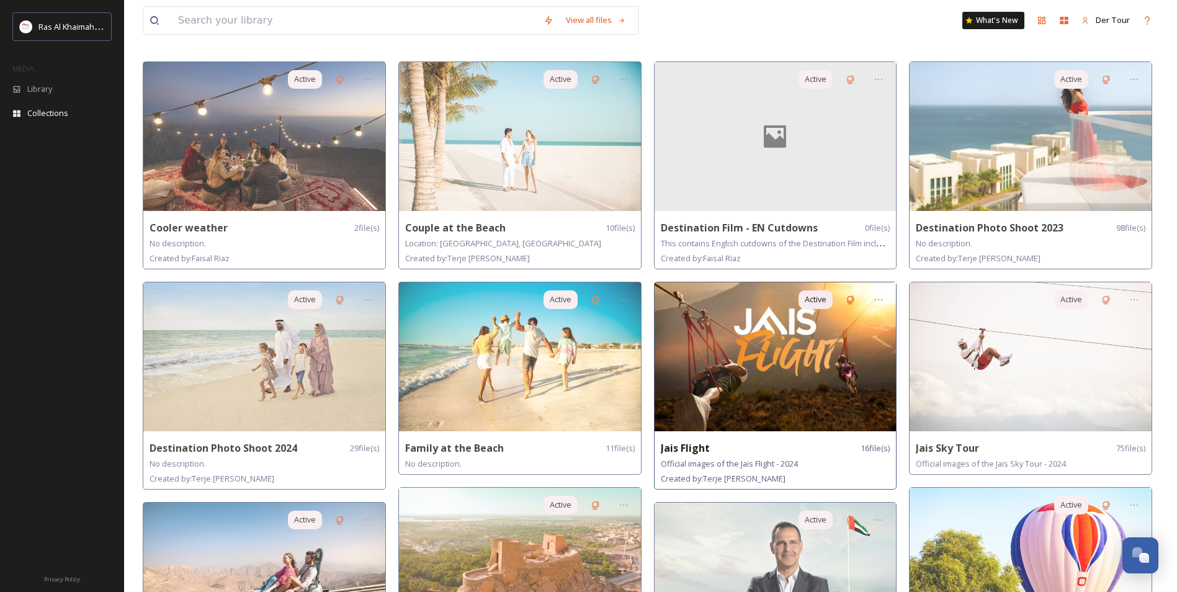
scroll to position [186, 0]
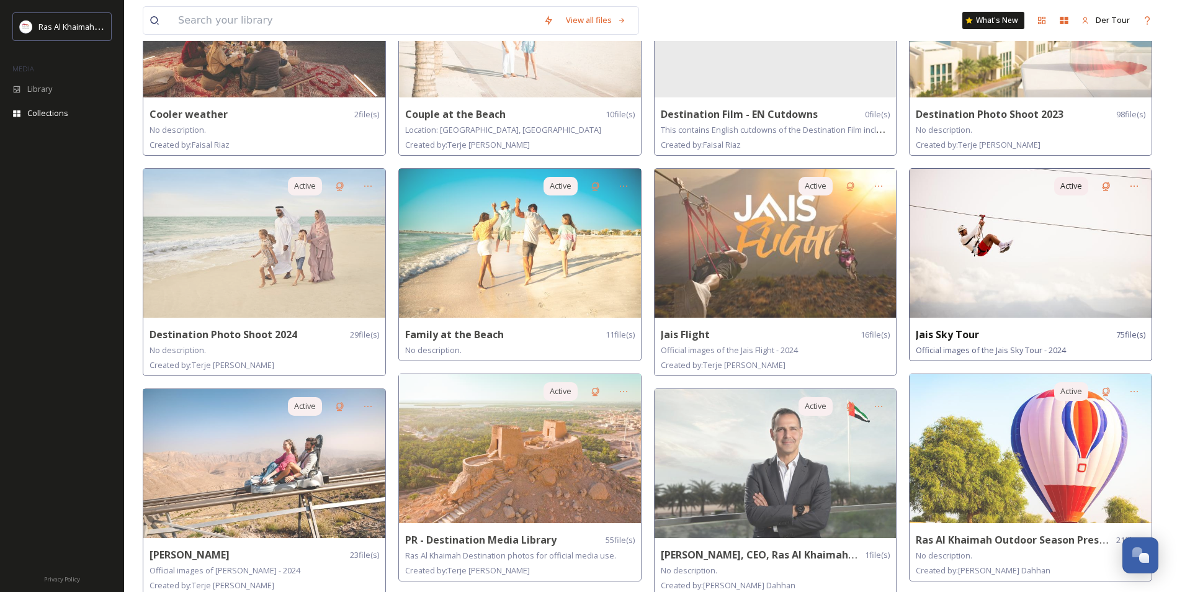
click at [1004, 246] on img at bounding box center [1030, 243] width 242 height 149
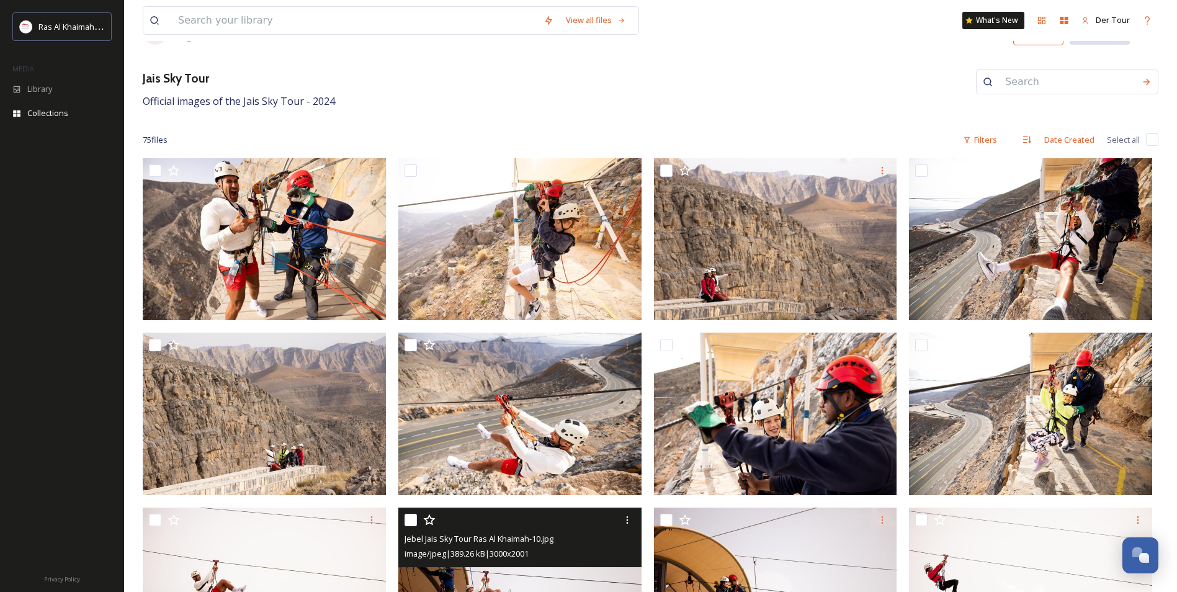
scroll to position [38, 0]
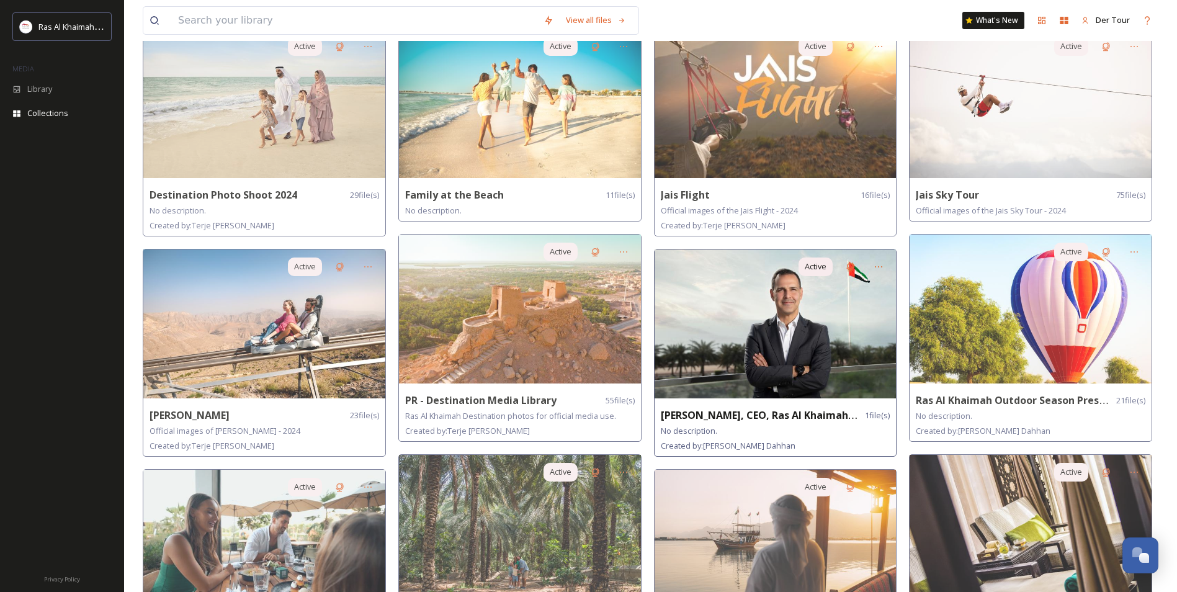
scroll to position [434, 0]
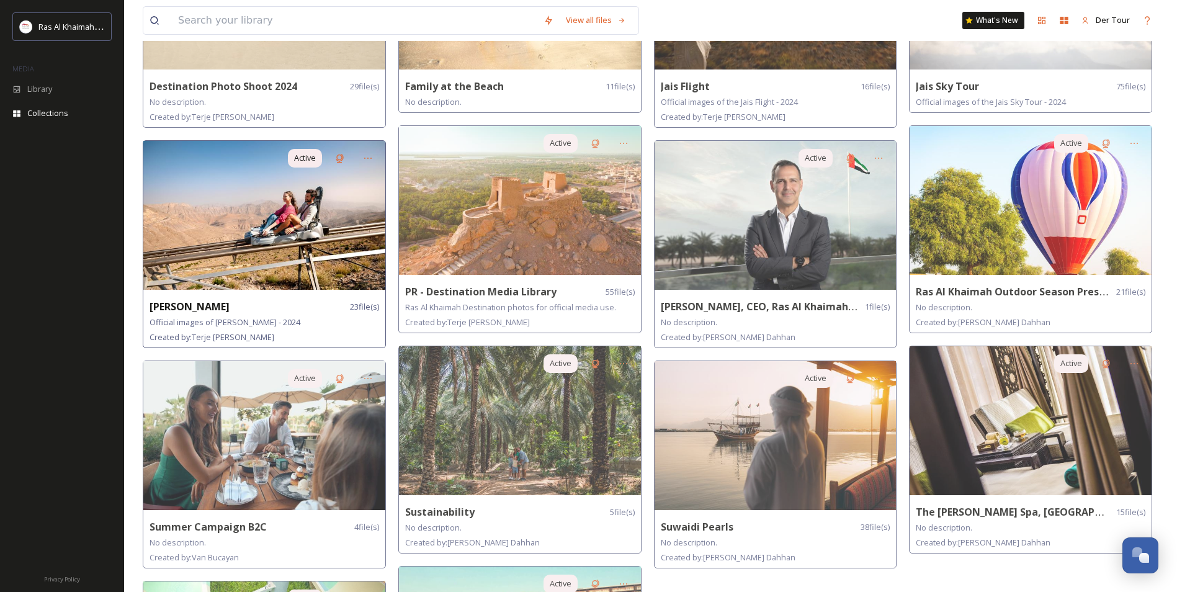
click at [230, 213] on img at bounding box center [264, 215] width 242 height 149
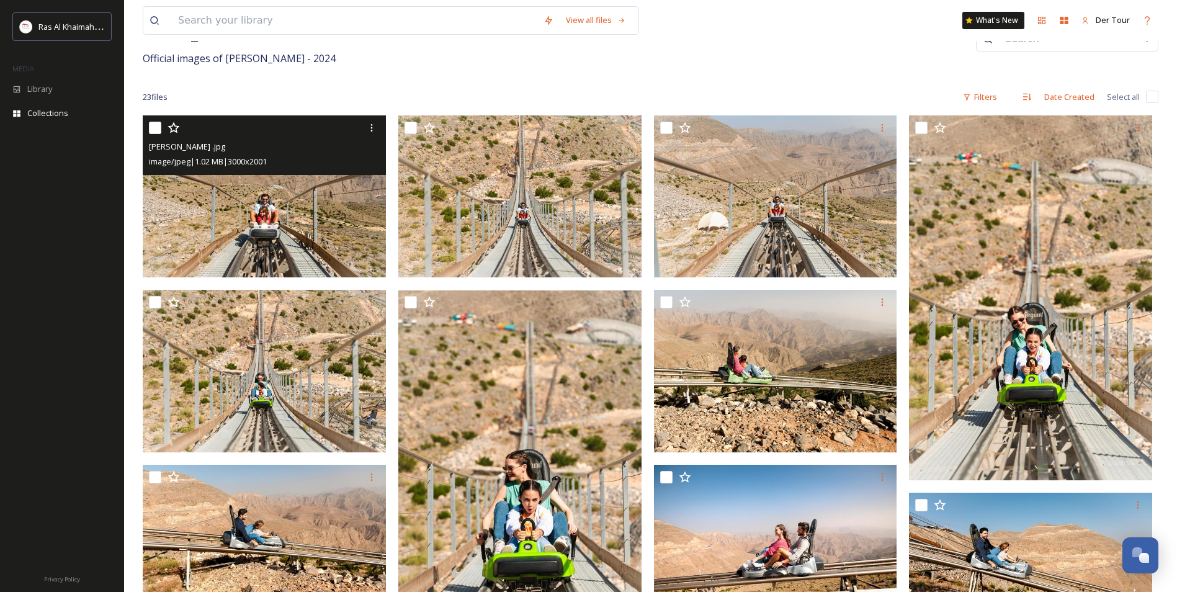
scroll to position [248, 0]
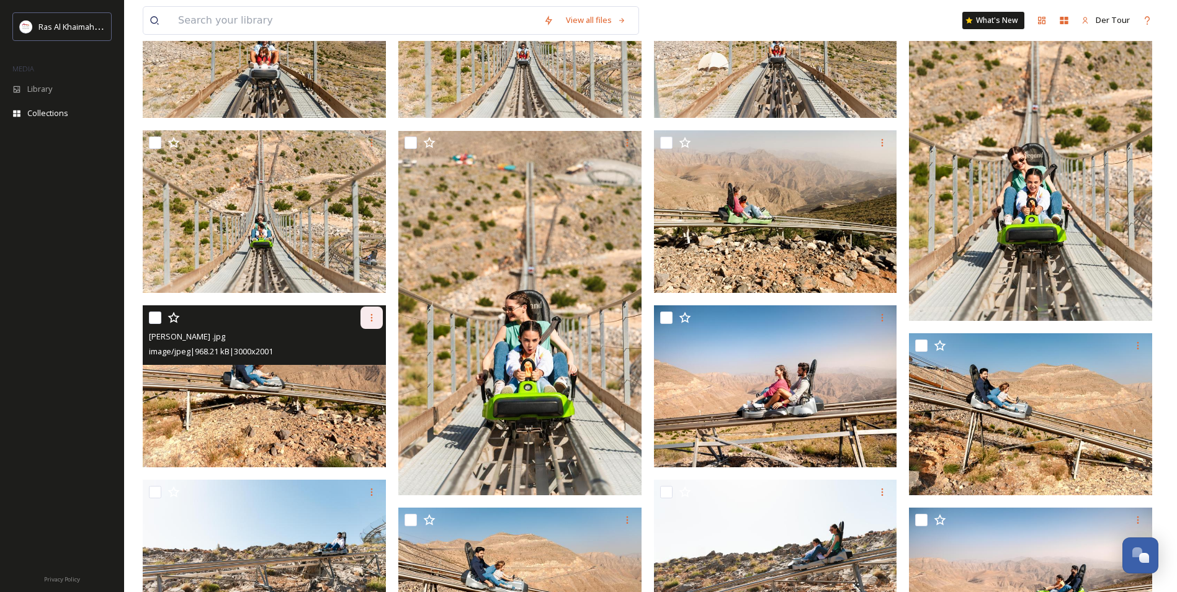
click at [376, 322] on div at bounding box center [371, 317] width 22 height 22
click at [362, 370] on span "Download" at bounding box center [357, 369] width 38 height 12
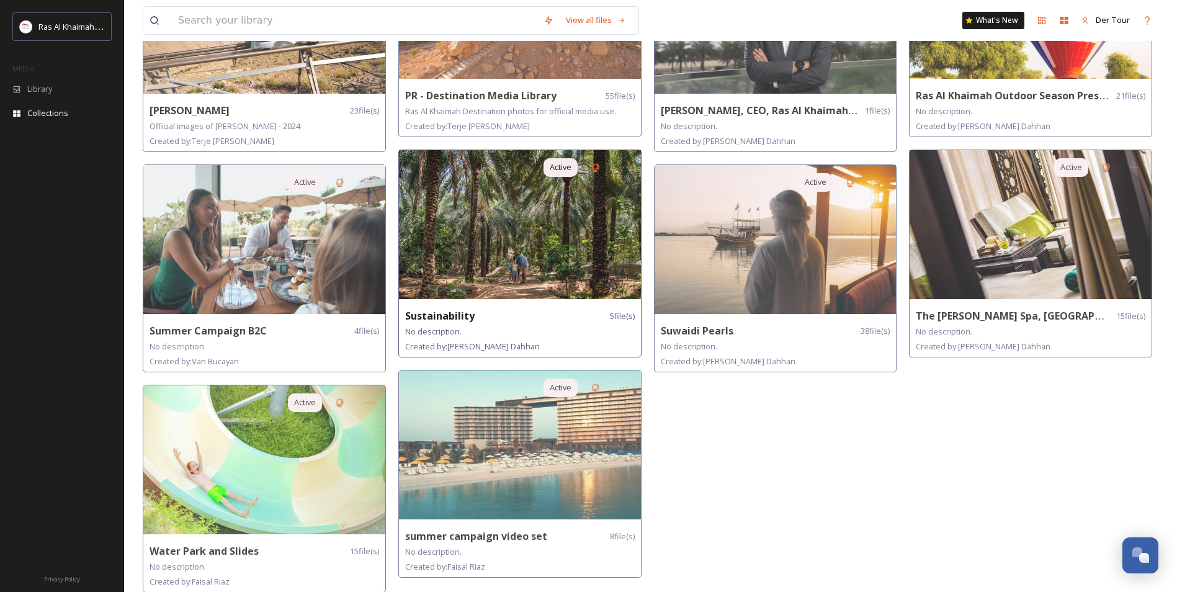
scroll to position [634, 0]
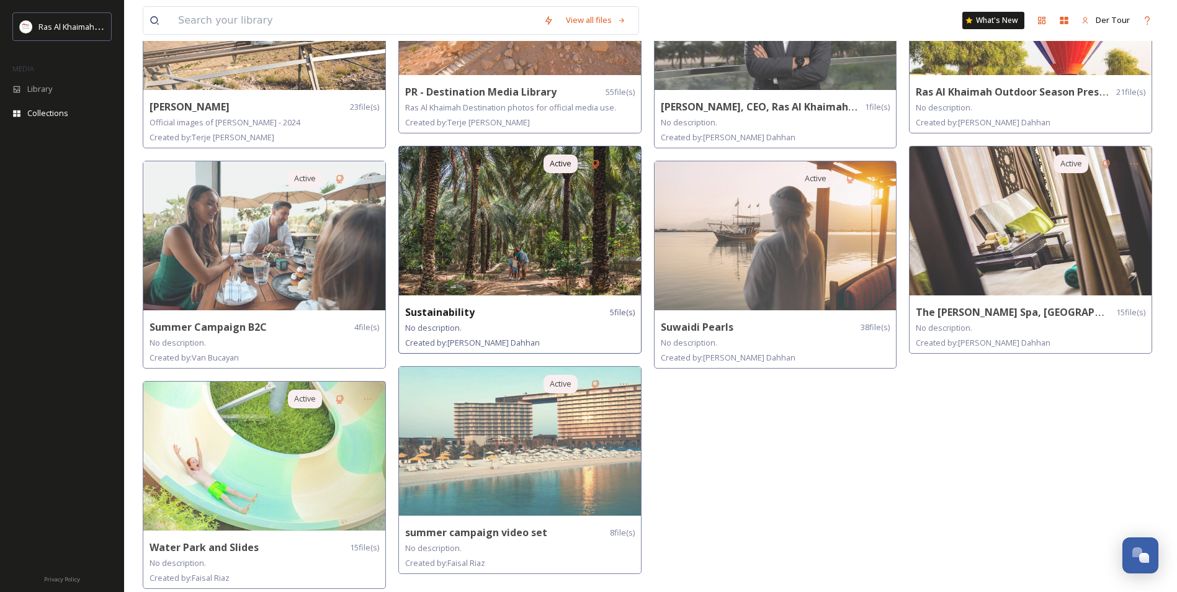
click at [499, 254] on img at bounding box center [520, 220] width 242 height 149
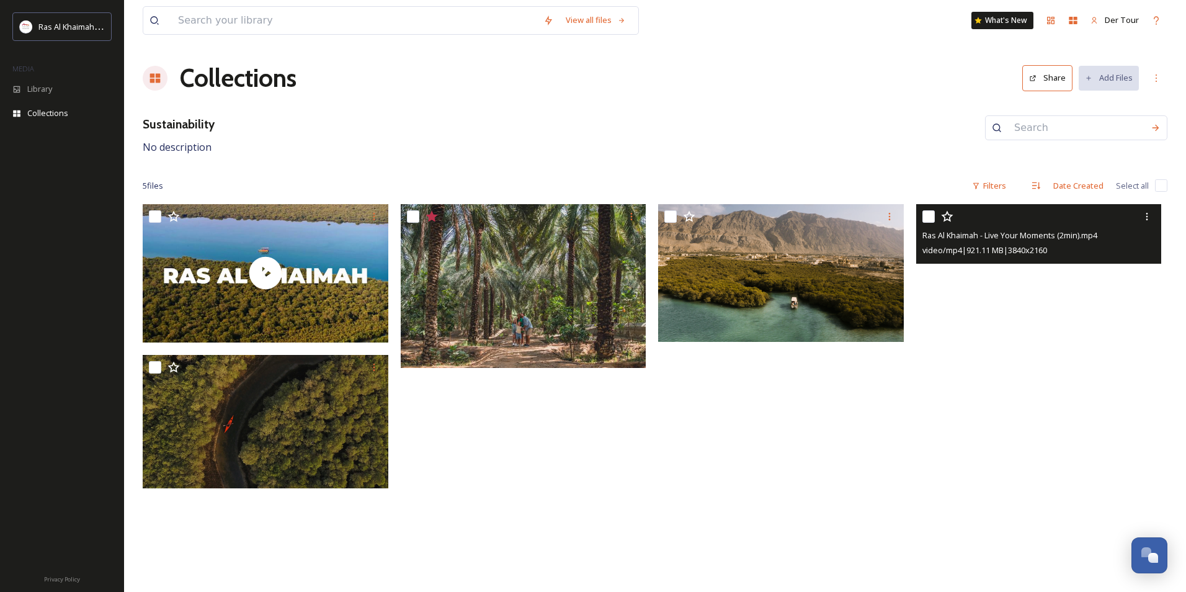
click at [1058, 285] on video "Ras Al Khaimah - Live Your Moments (2min).mp4" at bounding box center [1039, 273] width 246 height 138
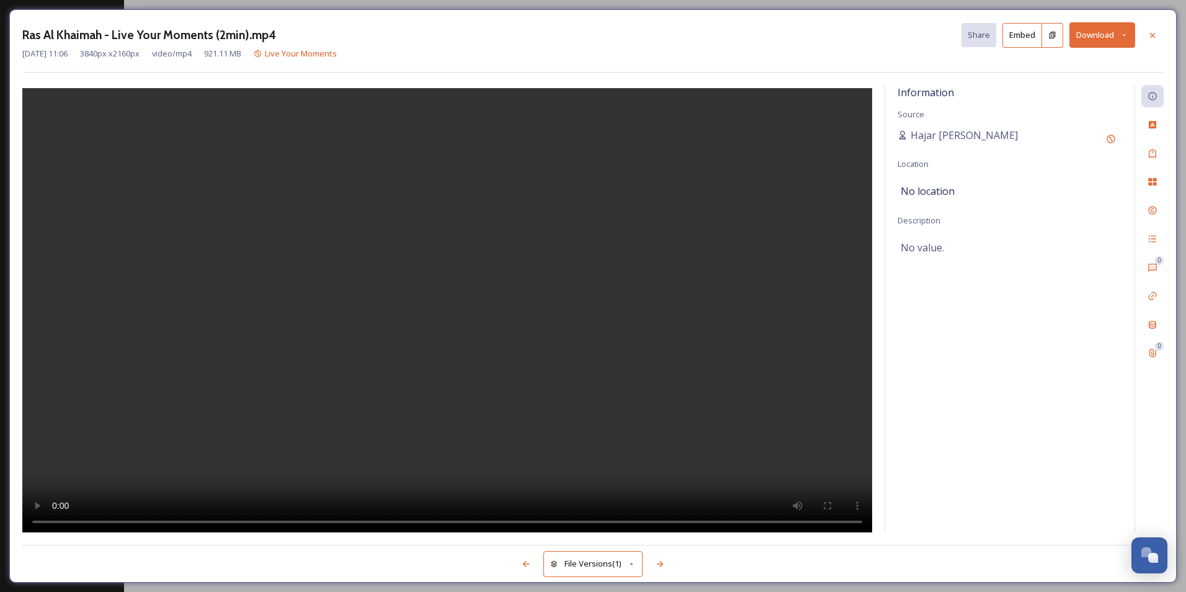
click at [1084, 36] on button "Download" at bounding box center [1102, 34] width 66 height 25
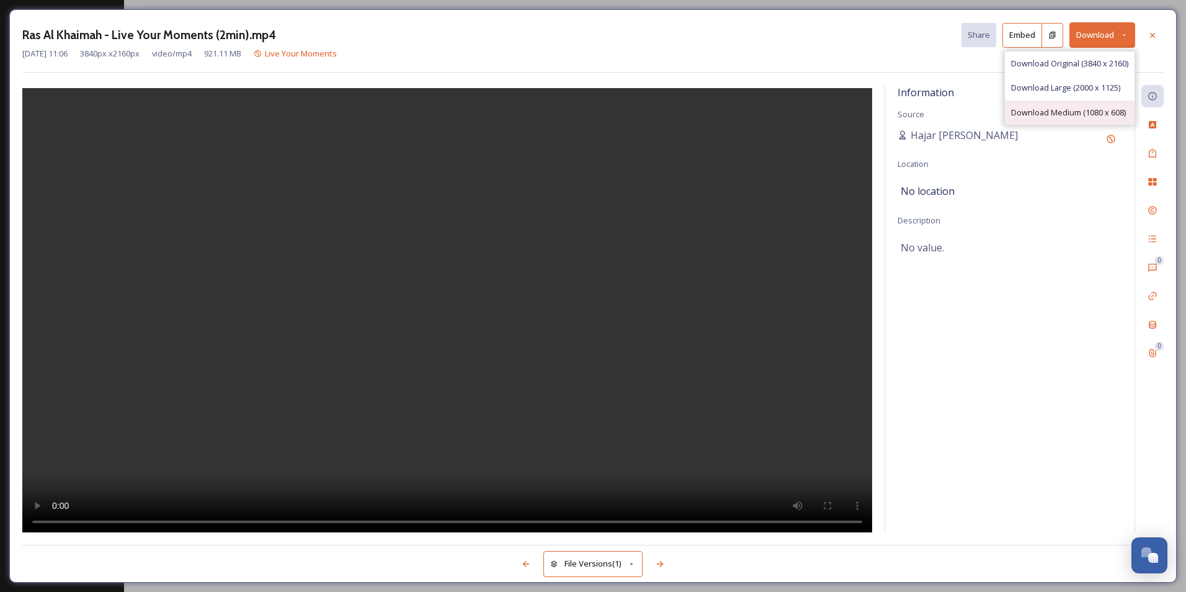
click at [1051, 105] on div "Download Medium (1080 x 608)" at bounding box center [1070, 112] width 130 height 24
